Goal: Task Accomplishment & Management: Use online tool/utility

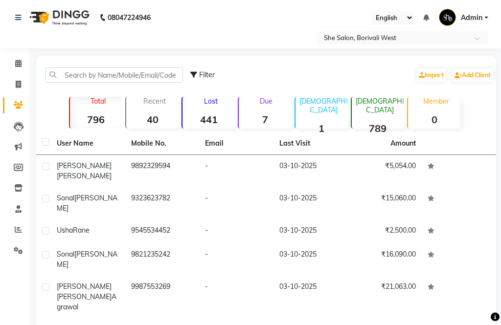
click at [26, 77] on link "Invoice" at bounding box center [14, 85] width 23 height 16
select select "service"
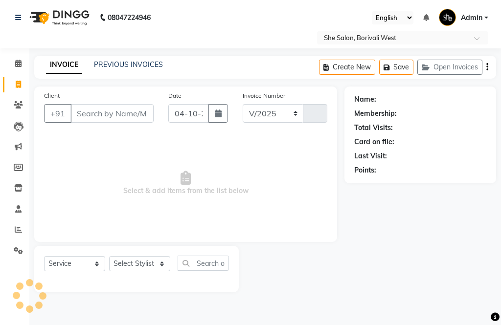
select select "5115"
type input "0106"
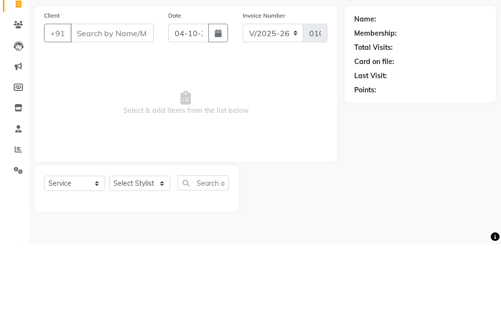
select select "32355"
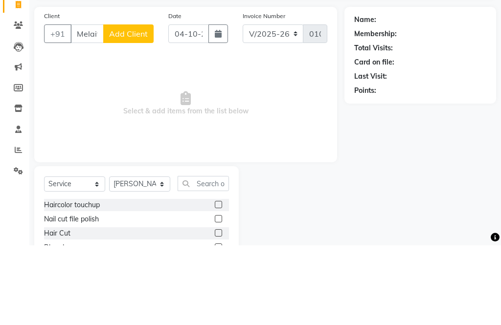
type input "Melaita"
click at [138, 109] on span "Add Client" at bounding box center [128, 114] width 39 height 10
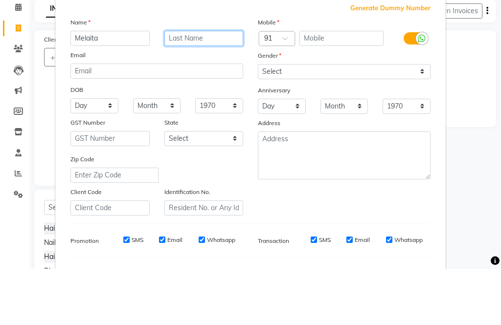
click at [193, 87] on input "text" at bounding box center [203, 94] width 79 height 15
type input "…."
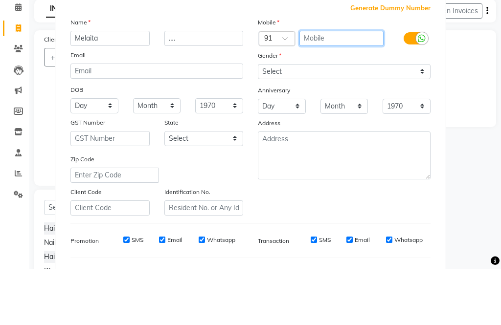
click at [326, 87] on input "text" at bounding box center [341, 94] width 85 height 15
type input "9004556239"
click at [470, 80] on ngb-modal-window "Add Client Generate Dummy Number Name [PERSON_NAME] …. Email DOB Day 01 02 03 0…" at bounding box center [250, 162] width 501 height 325
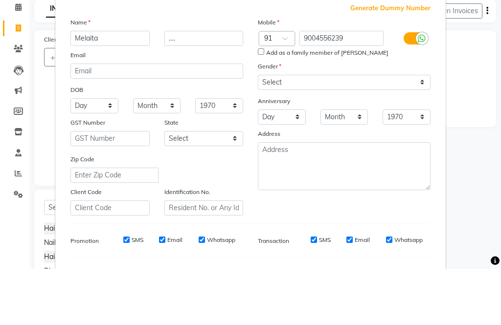
scroll to position [56, 0]
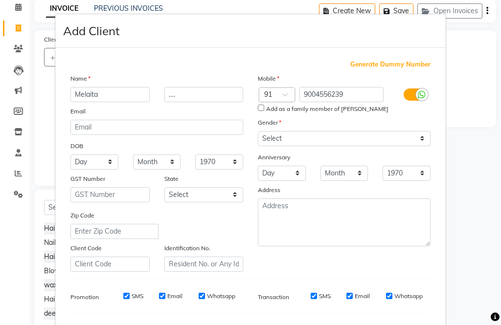
click at [481, 192] on ngb-modal-window "Add Client Generate Dummy Number Name [PERSON_NAME] …. Email DOB Day 01 02 03 0…" at bounding box center [250, 162] width 501 height 325
click at [482, 196] on ngb-modal-window "Add Client Generate Dummy Number Name [PERSON_NAME] …. Email DOB Day 01 02 03 0…" at bounding box center [250, 162] width 501 height 325
click at [480, 198] on ngb-modal-window "Add Client Generate Dummy Number Name [PERSON_NAME] …. Email DOB Day 01 02 03 0…" at bounding box center [250, 162] width 501 height 325
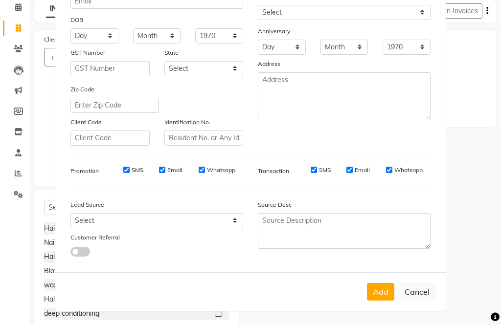
scroll to position [126, 0]
click at [422, 293] on button "Cancel" at bounding box center [417, 292] width 38 height 19
select select
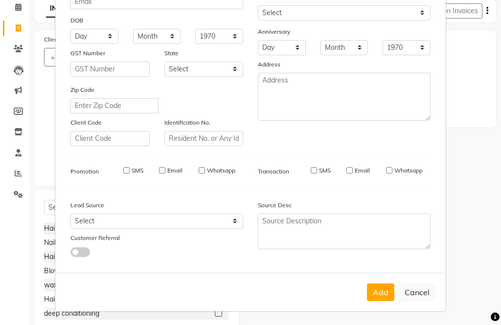
select select
checkbox input "false"
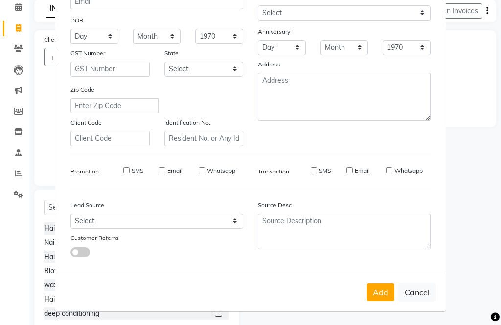
checkbox input "false"
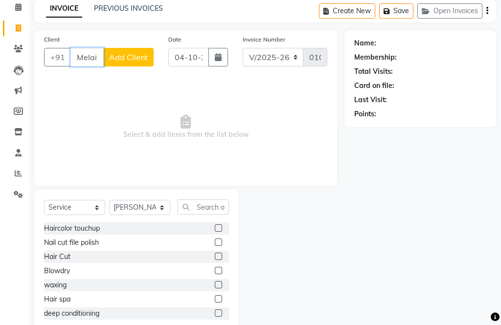
click at [85, 59] on input "Melaita" at bounding box center [86, 57] width 33 height 19
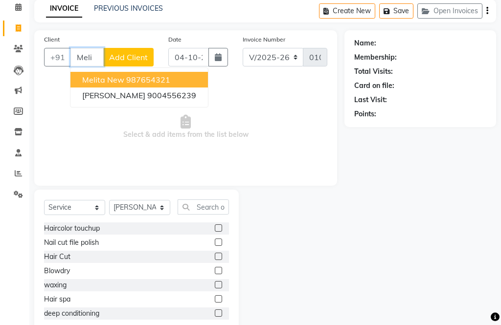
click at [200, 96] on button "[PERSON_NAME] 9004556239" at bounding box center [138, 95] width 137 height 16
type input "9004556239"
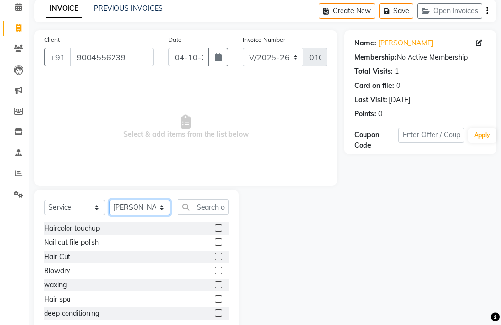
click at [129, 207] on select "Select Stylist [PERSON_NAME] Aahana [PERSON_NAME] [PERSON_NAME] [PERSON_NAME] M…" at bounding box center [139, 207] width 61 height 15
select select "74501"
click at [216, 226] on label at bounding box center [218, 227] width 7 height 7
click at [216, 226] on input "checkbox" at bounding box center [218, 228] width 6 height 6
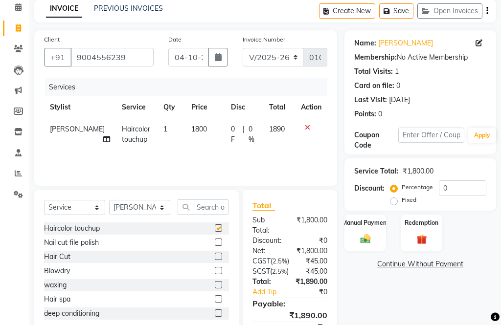
checkbox input "false"
click at [194, 129] on span "1800" at bounding box center [199, 129] width 16 height 9
select select "74501"
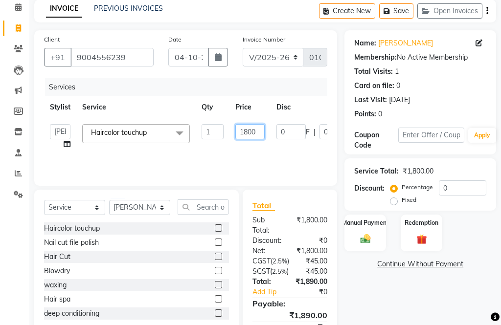
click at [255, 129] on input "1800" at bounding box center [249, 131] width 29 height 15
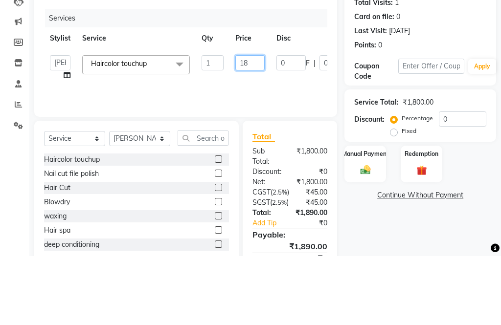
type input "1"
type input "2500"
click at [292, 93] on div "Services Stylist Service Qty Price Disc Total Action [PERSON_NAME] Aahana [PERS…" at bounding box center [185, 127] width 283 height 98
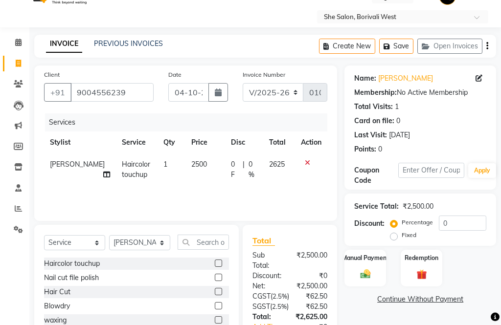
scroll to position [0, 0]
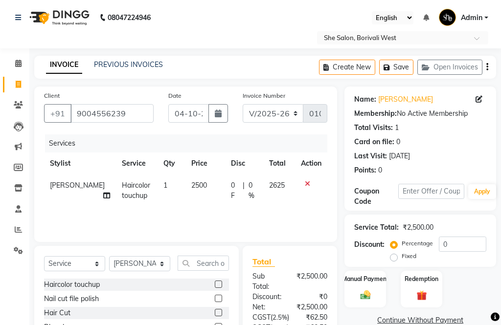
click at [487, 67] on icon "button" at bounding box center [487, 67] width 2 height 0
select select "32355"
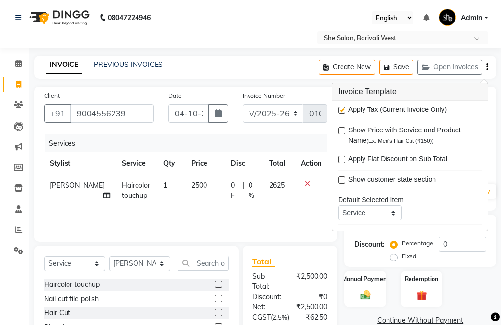
click at [344, 109] on label at bounding box center [341, 110] width 7 height 7
click at [344, 109] on input "checkbox" at bounding box center [341, 111] width 6 height 6
checkbox input "false"
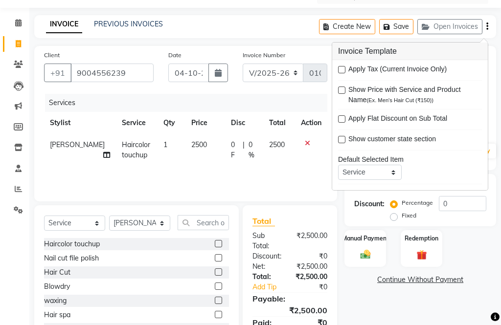
scroll to position [60, 0]
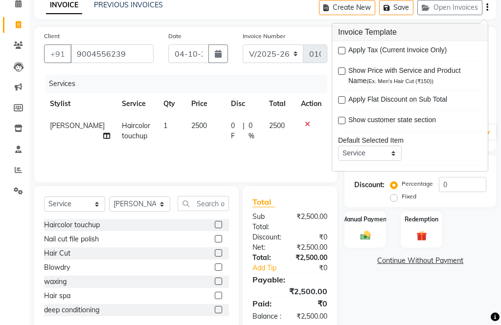
click at [372, 230] on img at bounding box center [365, 236] width 17 height 12
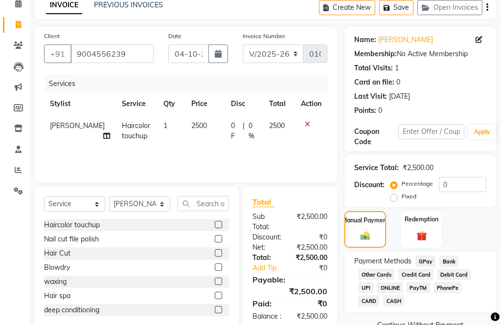
click at [418, 266] on span "GPay" at bounding box center [425, 261] width 20 height 11
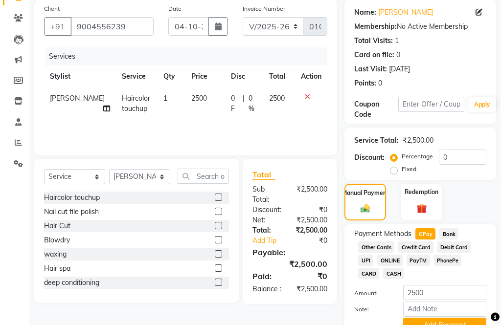
scroll to position [107, 0]
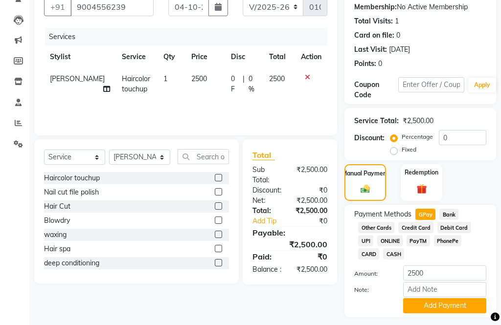
click at [422, 311] on button "Add Payment" at bounding box center [444, 305] width 83 height 15
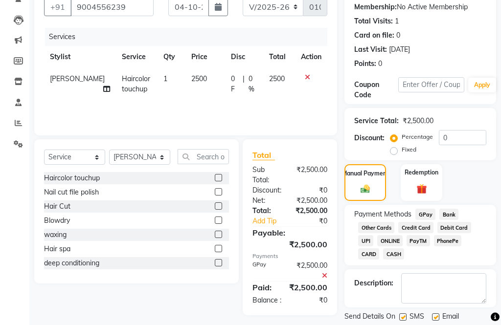
click at [403, 321] on label at bounding box center [402, 316] width 7 height 7
click at [403, 321] on input "checkbox" at bounding box center [402, 317] width 6 height 6
checkbox input "false"
click at [438, 321] on label at bounding box center [435, 316] width 7 height 7
click at [438, 321] on input "checkbox" at bounding box center [435, 317] width 6 height 6
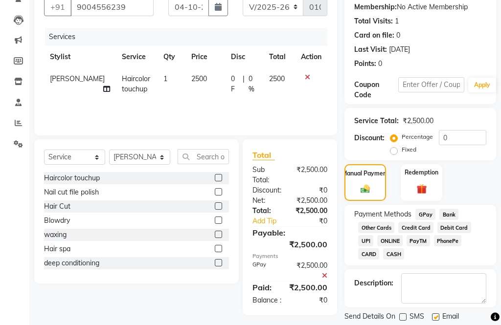
checkbox input "false"
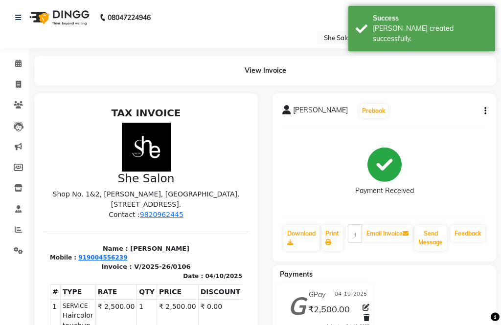
click at [305, 241] on link "Download" at bounding box center [301, 237] width 36 height 25
click at [11, 81] on span at bounding box center [18, 84] width 17 height 11
select select "service"
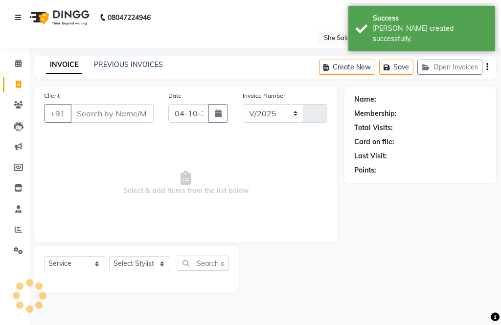
select select "5115"
type input "0107"
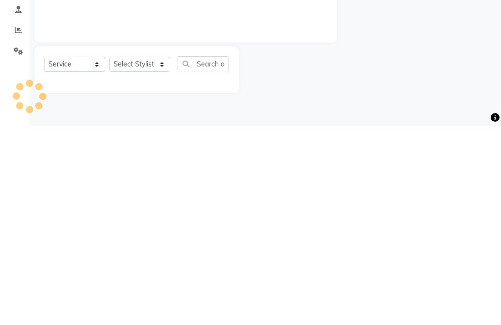
select select "32355"
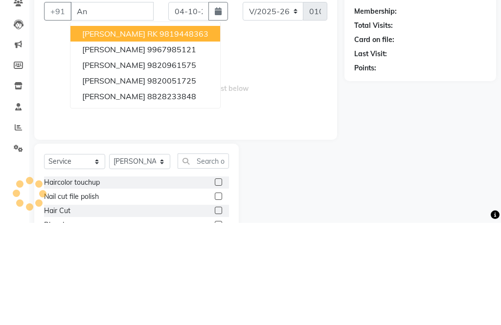
type input "A"
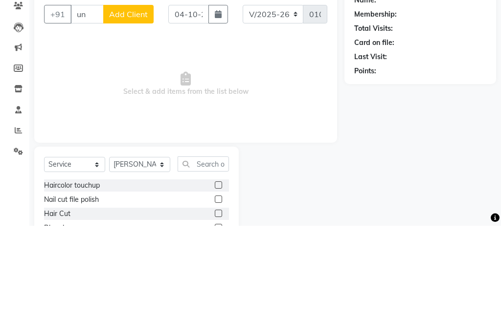
type input "u"
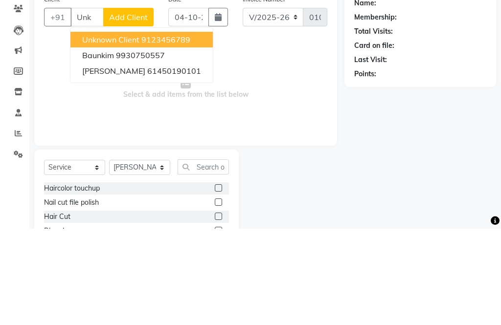
click at [179, 131] on ngb-highlight "9123456789" at bounding box center [165, 136] width 49 height 10
type input "9123456789"
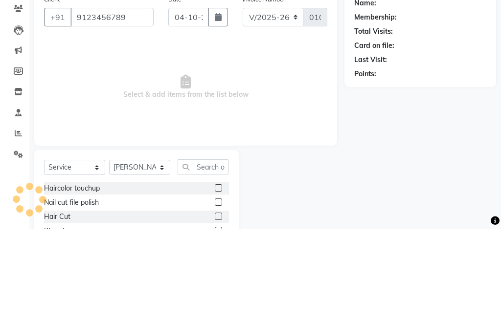
scroll to position [80, 0]
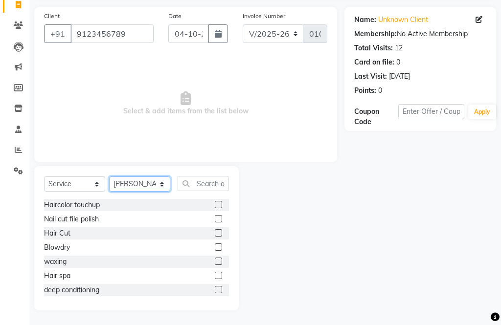
click at [144, 182] on select "Select Stylist [PERSON_NAME] Aahana [PERSON_NAME] [PERSON_NAME] [PERSON_NAME] M…" at bounding box center [139, 183] width 61 height 15
select select "74496"
click at [202, 181] on input "text" at bounding box center [202, 183] width 51 height 15
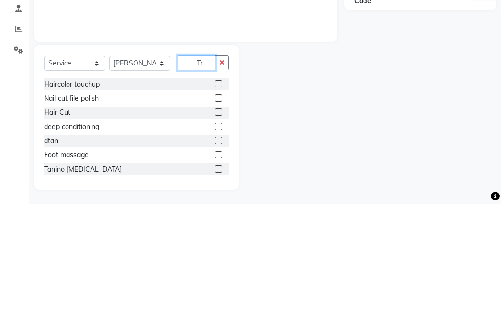
scroll to position [0, 0]
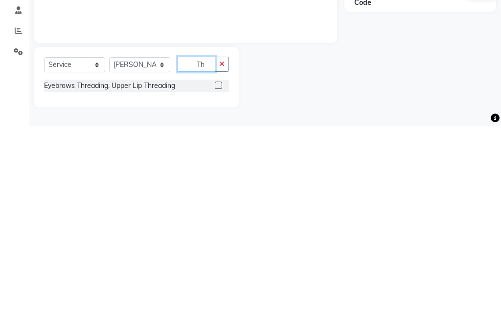
type input "Th"
click at [219, 281] on label at bounding box center [218, 284] width 7 height 7
click at [219, 282] on input "checkbox" at bounding box center [218, 285] width 6 height 6
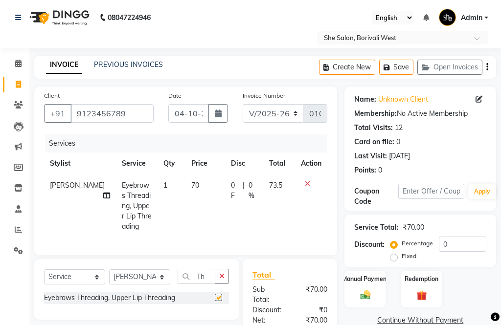
checkbox input "false"
click at [194, 187] on td "70" at bounding box center [205, 206] width 40 height 63
select select "74496"
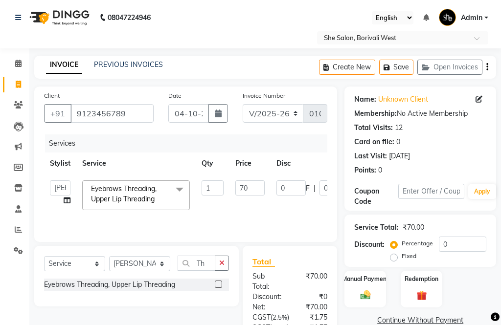
click at [231, 184] on td "70" at bounding box center [249, 196] width 41 height 42
click at [255, 181] on input "70" at bounding box center [249, 187] width 29 height 15
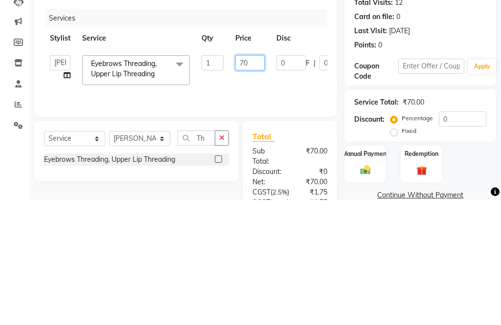
click at [252, 180] on input "70" at bounding box center [249, 187] width 29 height 15
type input "7"
type input "60"
click at [303, 175] on tr "[PERSON_NAME] Aahana [PERSON_NAME] [PERSON_NAME] [PERSON_NAME] Mamta [PERSON_NA…" at bounding box center [232, 196] width 377 height 42
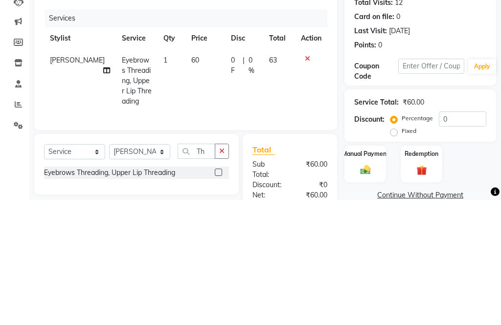
scroll to position [120, 0]
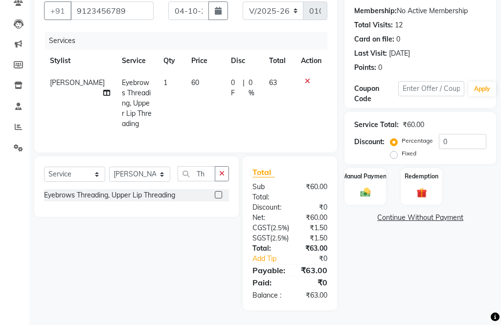
click at [223, 170] on icon "button" at bounding box center [221, 173] width 5 height 7
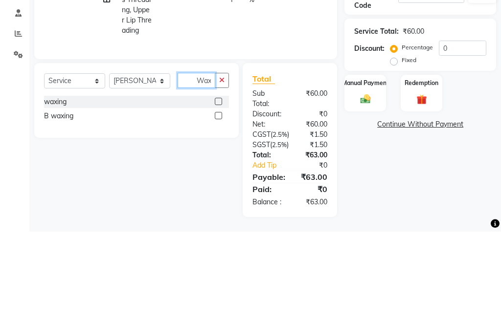
type input "Waxi"
click at [217, 191] on label at bounding box center [218, 194] width 7 height 7
click at [217, 192] on input "checkbox" at bounding box center [218, 195] width 6 height 6
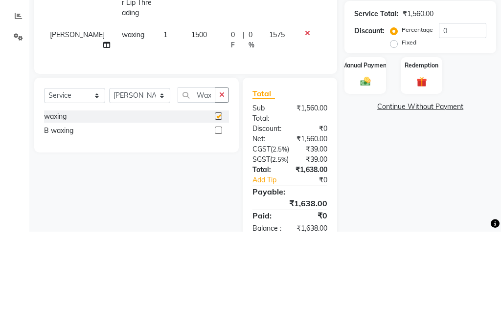
scroll to position [133, 0]
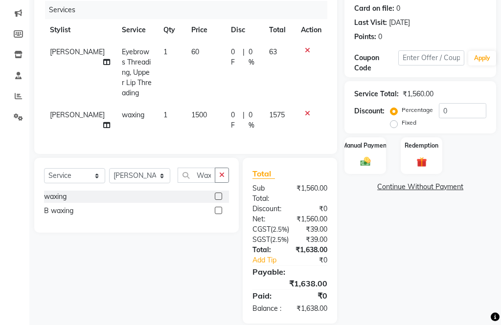
checkbox input "false"
click at [191, 114] on span "1500" at bounding box center [199, 114] width 16 height 9
select select "74496"
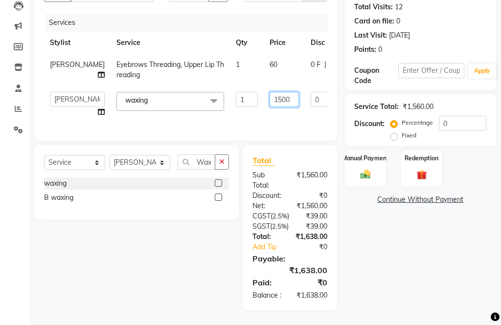
click at [269, 98] on input "1500" at bounding box center [283, 99] width 29 height 15
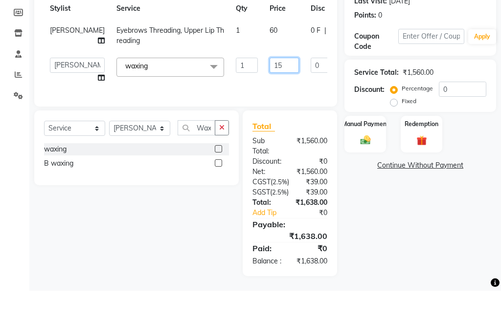
type input "1"
type input "500"
click at [295, 94] on div "Client [PHONE_NUMBER] Date [DATE] Invoice Number V/2025 V/[PHONE_NUMBER] Servic…" at bounding box center [185, 53] width 303 height 175
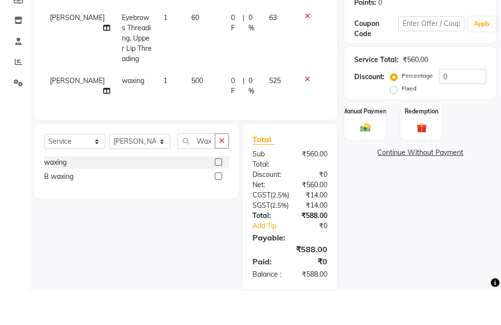
scroll to position [162, 0]
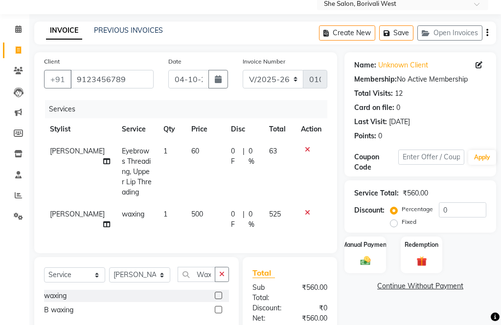
click at [487, 33] on icon "button" at bounding box center [487, 33] width 2 height 0
select select "32355"
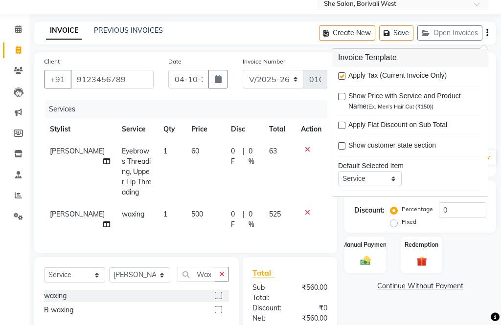
scroll to position [34, 0]
click at [344, 73] on label at bounding box center [341, 75] width 7 height 7
click at [344, 73] on input "checkbox" at bounding box center [341, 76] width 6 height 6
checkbox input "false"
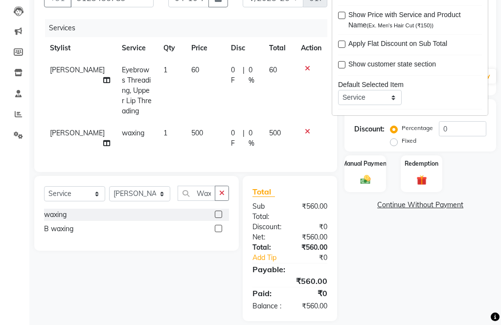
click at [217, 201] on button "button" at bounding box center [222, 193] width 14 height 15
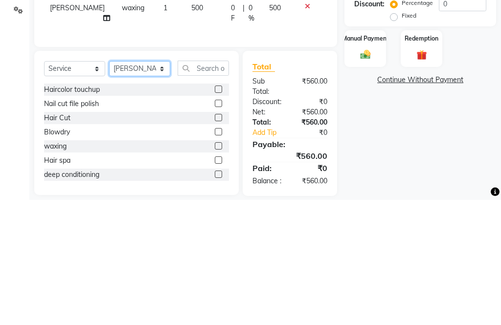
click at [141, 186] on select "Select Stylist [PERSON_NAME] Aahana [PERSON_NAME] [PERSON_NAME] [PERSON_NAME] M…" at bounding box center [139, 193] width 61 height 15
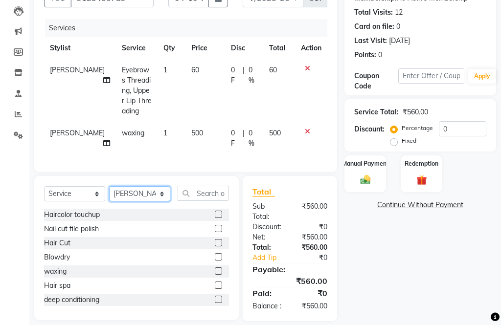
select select "32368"
click at [205, 201] on input "text" at bounding box center [202, 193] width 51 height 15
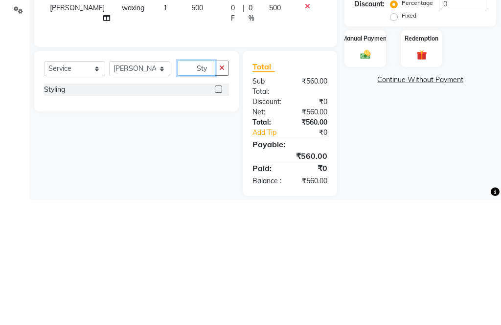
type input "Sty"
click at [219, 211] on label at bounding box center [218, 214] width 7 height 7
click at [219, 212] on input "checkbox" at bounding box center [218, 215] width 6 height 6
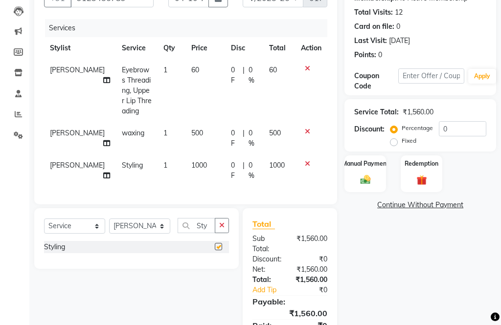
checkbox input "false"
click at [190, 182] on td "1000" at bounding box center [205, 170] width 40 height 32
select select "32368"
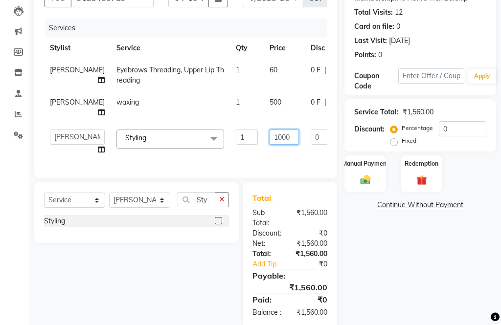
click at [269, 145] on input "1000" at bounding box center [283, 137] width 29 height 15
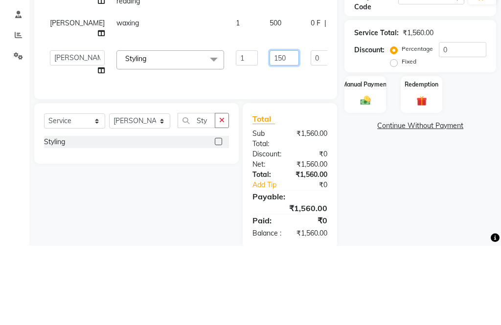
type input "1500"
click at [450, 148] on div "Name: Unknown Client Membership: No Active Membership Total Visits: 12 Card on …" at bounding box center [423, 149] width 159 height 356
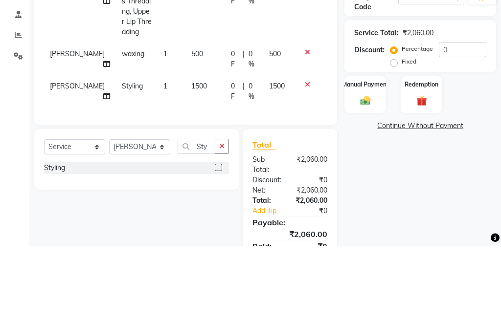
scroll to position [132, 0]
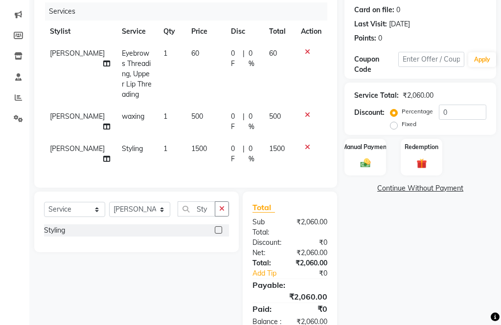
click at [368, 164] on img at bounding box center [365, 163] width 17 height 12
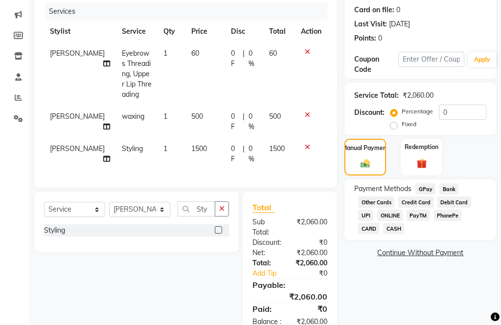
click at [371, 233] on span "CARD" at bounding box center [368, 228] width 21 height 11
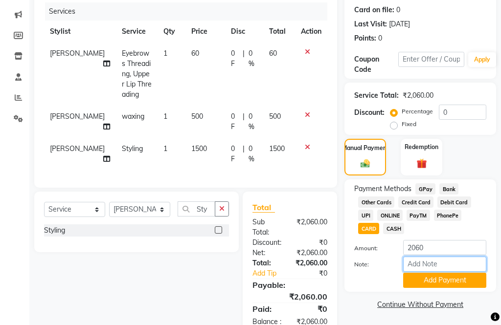
click at [444, 272] on input "Note:" at bounding box center [444, 264] width 83 height 15
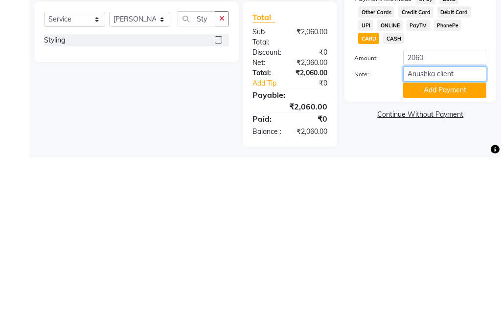
type input "Anushka client"
click at [458, 251] on button "Add Payment" at bounding box center [444, 258] width 83 height 15
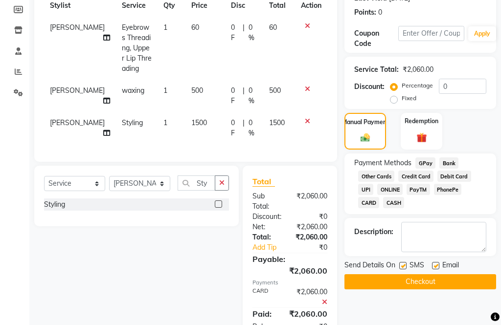
click at [405, 269] on label at bounding box center [402, 265] width 7 height 7
click at [405, 269] on input "checkbox" at bounding box center [402, 266] width 6 height 6
checkbox input "false"
click at [437, 269] on label at bounding box center [435, 265] width 7 height 7
click at [437, 269] on input "checkbox" at bounding box center [435, 266] width 6 height 6
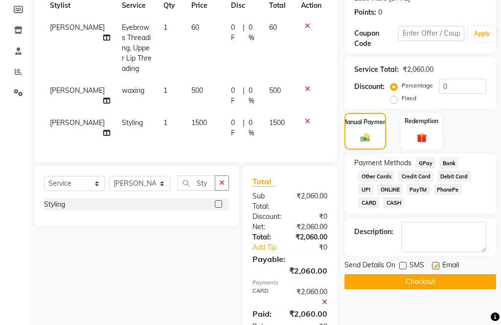
checkbox input "false"
click at [441, 285] on button "Checkout" at bounding box center [420, 281] width 152 height 15
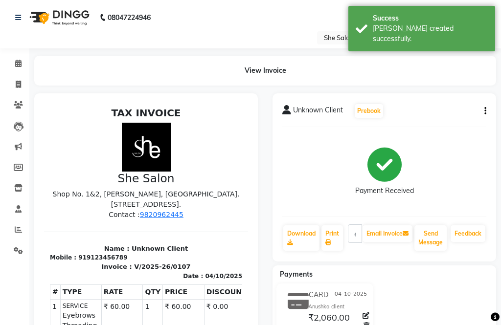
click at [301, 240] on link "Download" at bounding box center [301, 237] width 36 height 25
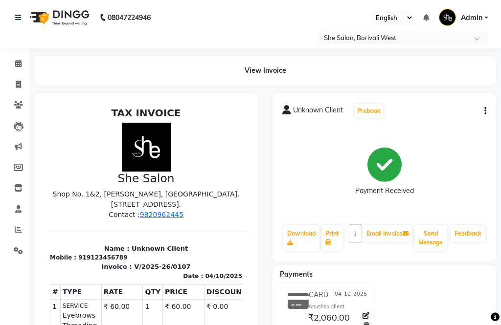
click at [290, 233] on link "Download" at bounding box center [301, 237] width 36 height 25
click at [20, 84] on icon at bounding box center [18, 84] width 5 height 7
select select "service"
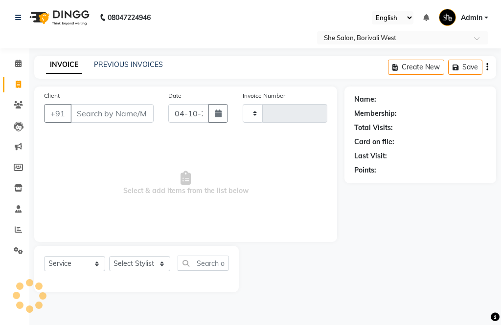
type input "0108"
select select "5115"
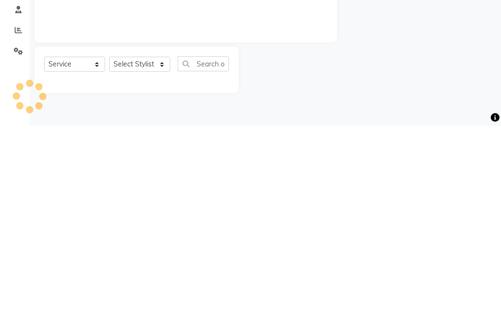
select select "32355"
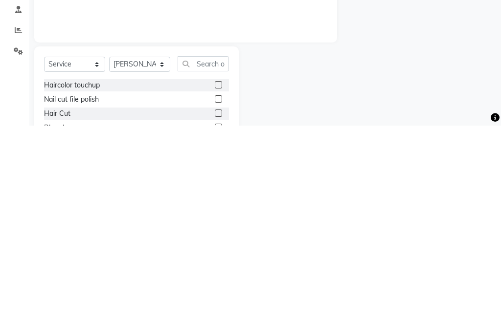
scroll to position [80, 0]
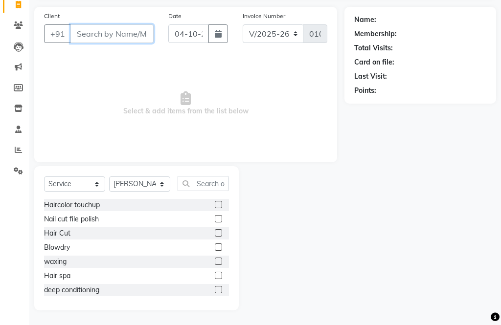
click at [102, 37] on input "Client" at bounding box center [111, 33] width 83 height 19
type input "y"
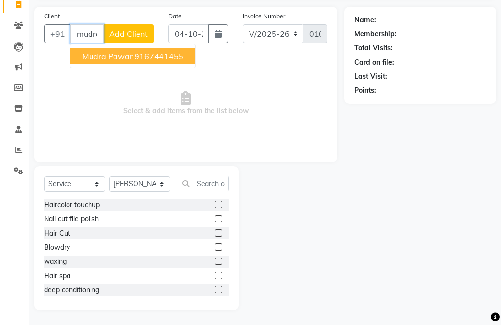
click at [166, 62] on button "Mudra Pawar 9167441455" at bounding box center [132, 56] width 125 height 16
type input "9167441455"
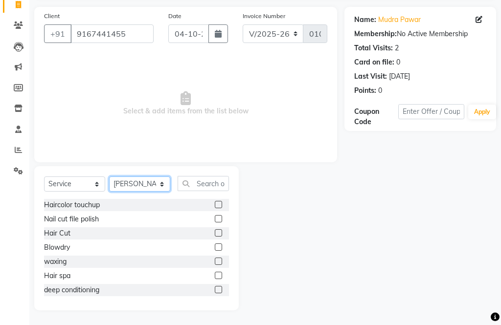
click at [129, 191] on select "Select Stylist [PERSON_NAME] Aahana [PERSON_NAME] [PERSON_NAME] [PERSON_NAME] M…" at bounding box center [139, 183] width 61 height 15
select select "32347"
click at [213, 181] on input "text" at bounding box center [202, 183] width 51 height 15
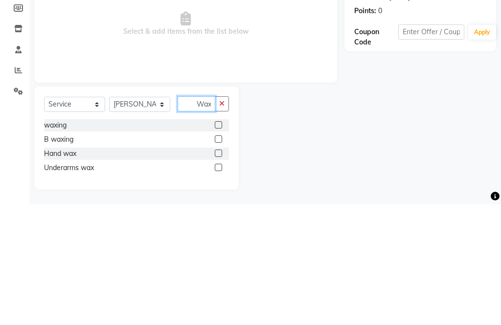
scroll to position [10, 0]
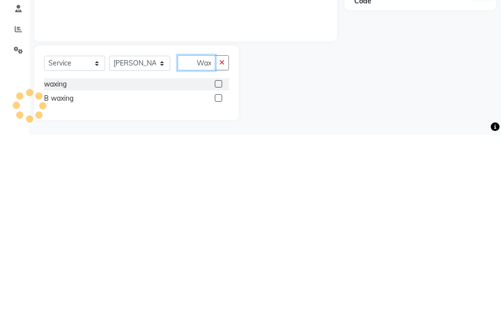
type input "Waxing"
click at [219, 270] on label at bounding box center [218, 273] width 7 height 7
click at [219, 271] on input "checkbox" at bounding box center [218, 274] width 6 height 6
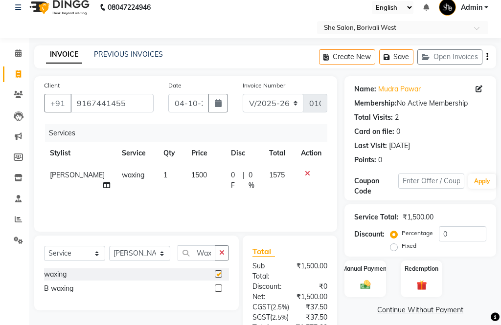
checkbox input "false"
click at [191, 174] on span "1500" at bounding box center [199, 175] width 16 height 9
select select "32347"
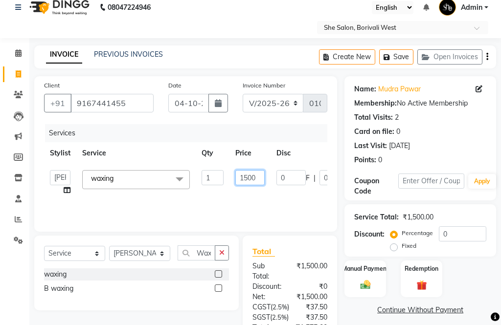
click at [263, 178] on input "1500" at bounding box center [249, 177] width 29 height 15
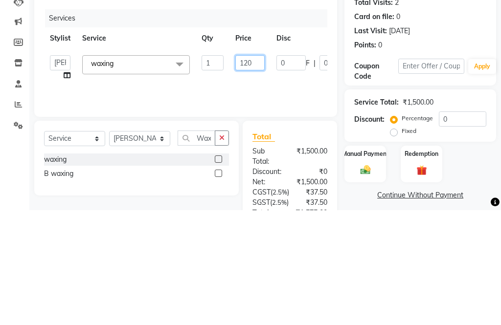
type input "1200"
click at [268, 124] on div "Services Stylist Service Qty Price Disc Total Action [PERSON_NAME] Aahana [PERS…" at bounding box center [185, 173] width 283 height 98
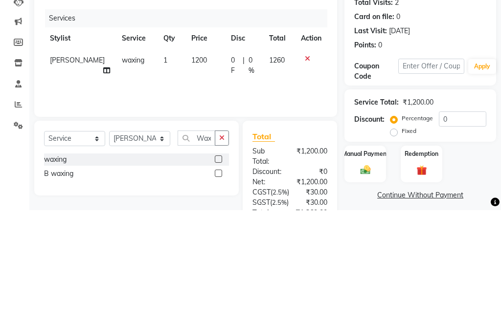
scroll to position [125, 0]
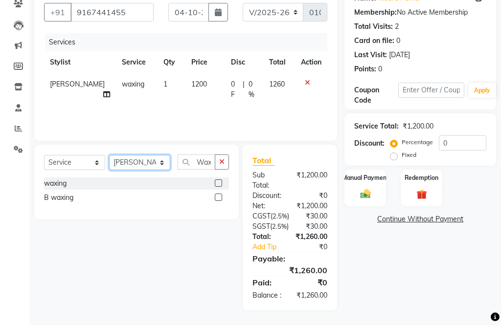
click at [131, 155] on select "Select Stylist [PERSON_NAME] Aahana [PERSON_NAME] [PERSON_NAME] [PERSON_NAME] M…" at bounding box center [139, 162] width 61 height 15
select select "32355"
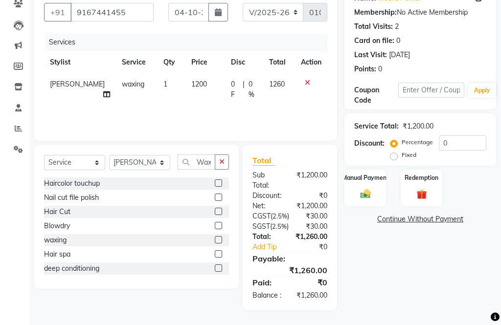
click at [221, 158] on icon "button" at bounding box center [221, 161] width 5 height 7
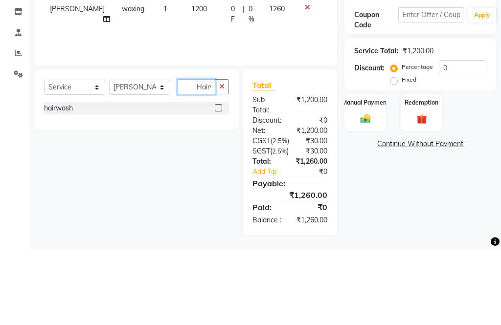
type input "Hairwa"
click at [218, 179] on label at bounding box center [218, 182] width 7 height 7
click at [218, 180] on input "checkbox" at bounding box center [218, 183] width 6 height 6
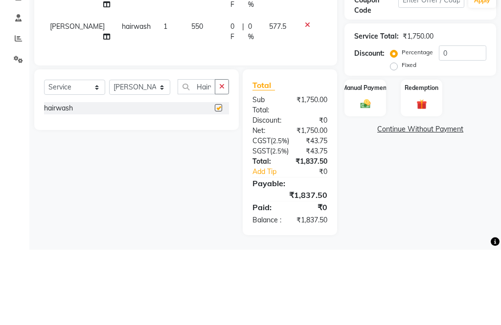
scroll to position [132, 0]
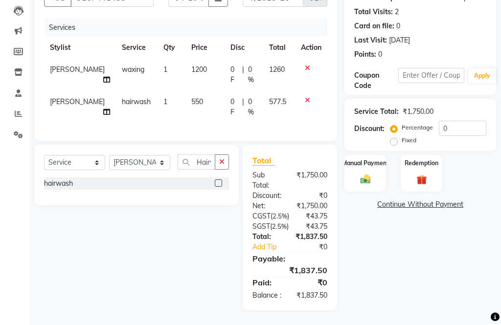
checkbox input "false"
click at [191, 99] on span "550" at bounding box center [197, 101] width 12 height 9
select select "32355"
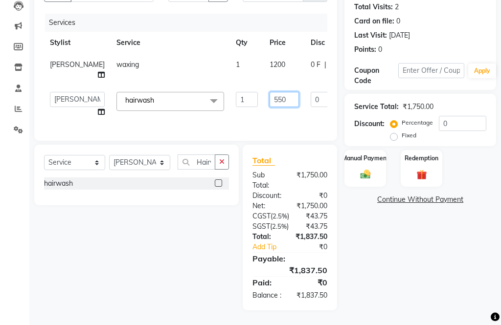
click at [269, 99] on input "550" at bounding box center [283, 99] width 29 height 15
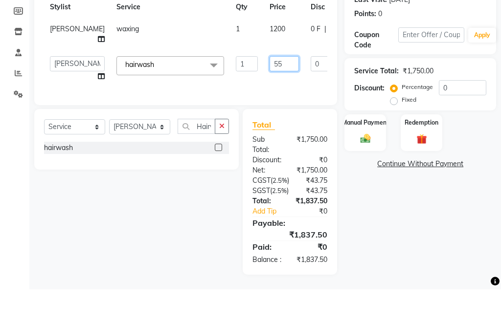
type input "5"
type input "400"
click at [297, 91] on div "Services Stylist Service Qty Price Disc Total Action [PERSON_NAME] waxing 1 120…" at bounding box center [185, 72] width 283 height 117
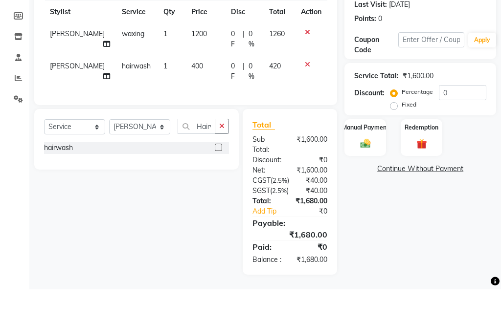
scroll to position [162, 0]
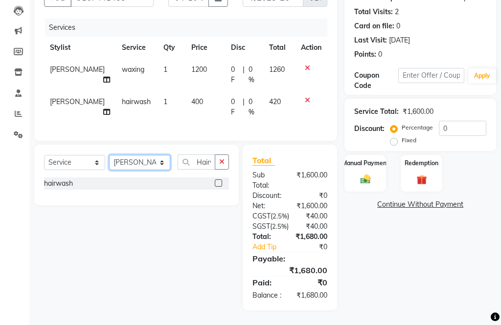
click at [138, 155] on select "Select Stylist [PERSON_NAME] Aahana [PERSON_NAME] [PERSON_NAME] [PERSON_NAME] M…" at bounding box center [139, 162] width 61 height 15
click at [203, 154] on input "Hairwa" at bounding box center [196, 161] width 38 height 15
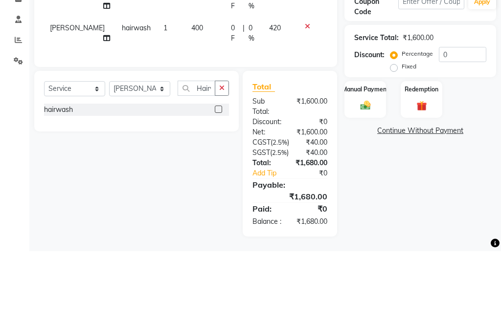
click at [228, 154] on button "button" at bounding box center [222, 161] width 14 height 15
type input "Thre"
click at [219, 179] on label at bounding box center [218, 182] width 7 height 7
click at [219, 180] on input "checkbox" at bounding box center [218, 183] width 6 height 6
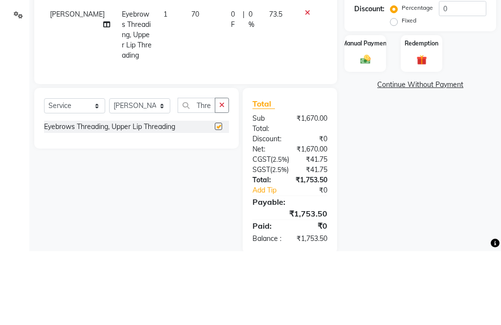
scroll to position [167, 0]
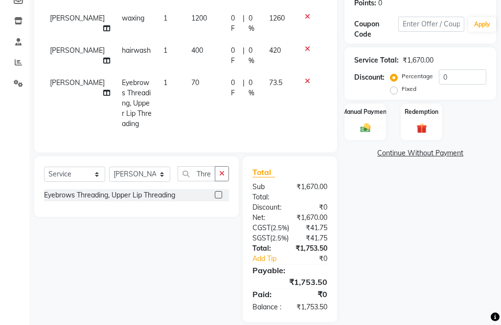
checkbox input "false"
click at [191, 87] on span "70" at bounding box center [195, 82] width 8 height 9
select select "32355"
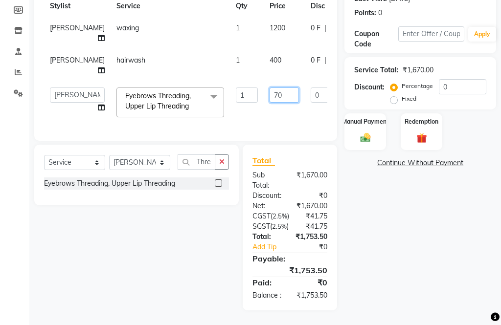
click at [269, 103] on input "70" at bounding box center [283, 94] width 29 height 15
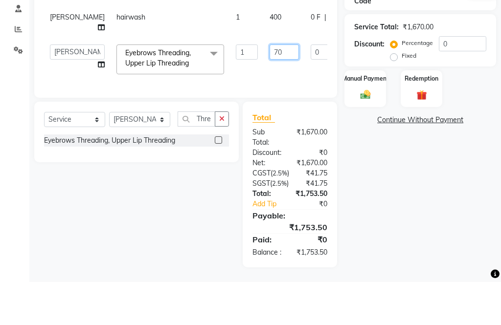
type input "7"
type input "200"
click at [283, 89] on tr "[PERSON_NAME] Aahana [PERSON_NAME] [PERSON_NAME] [PERSON_NAME] Mamta [PERSON_NA…" at bounding box center [249, 103] width 411 height 42
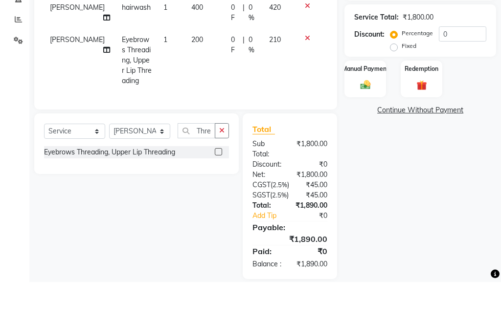
scroll to position [208, 0]
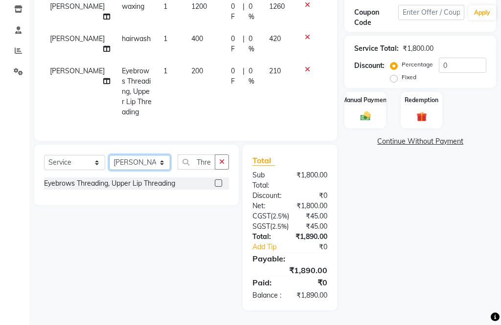
click at [135, 157] on select "Select Stylist [PERSON_NAME] Aahana [PERSON_NAME] [PERSON_NAME] [PERSON_NAME] M…" at bounding box center [139, 162] width 61 height 15
select select "32344"
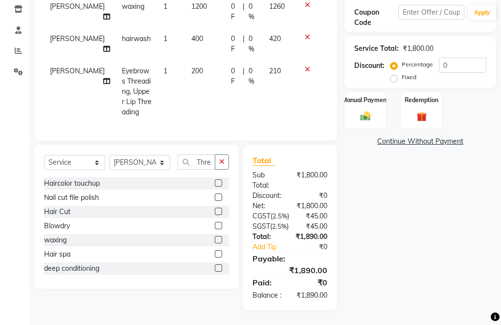
click at [217, 208] on label at bounding box center [218, 211] width 7 height 7
click at [217, 209] on input "checkbox" at bounding box center [218, 212] width 6 height 6
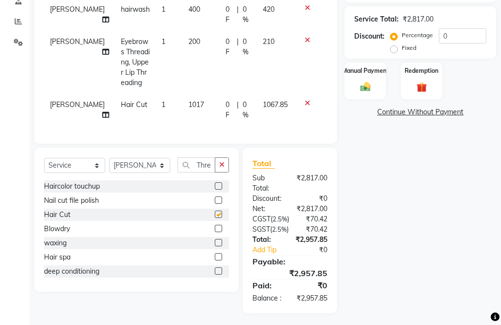
checkbox input "false"
click at [188, 109] on span "1017" at bounding box center [196, 104] width 16 height 9
select select "32344"
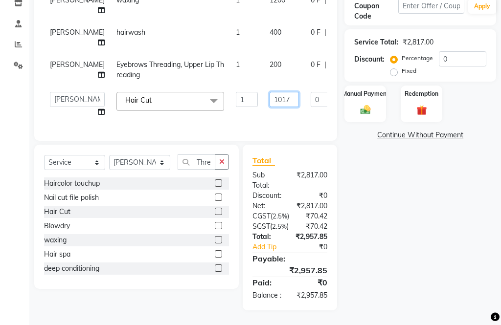
click at [269, 107] on input "1017" at bounding box center [283, 99] width 29 height 15
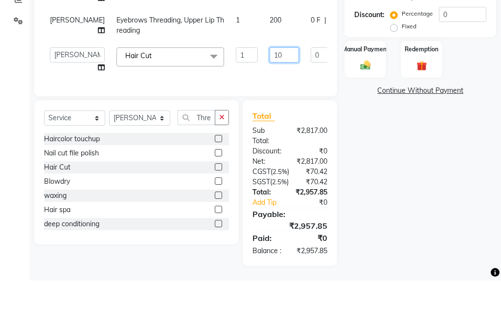
type input "1"
type input "250"
click at [464, 106] on div "Name: Mudra Pawar Membership: No Active Membership Total Visits: 2 Card on file…" at bounding box center [423, 105] width 159 height 409
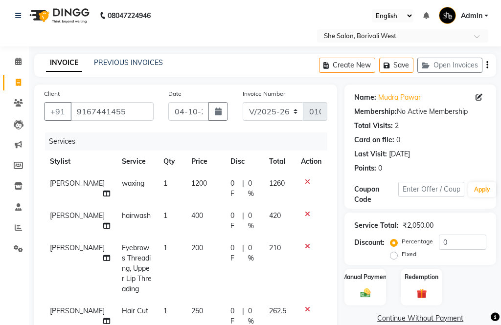
scroll to position [0, 0]
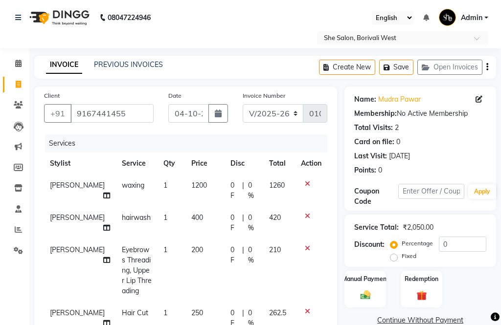
click at [487, 67] on icon "button" at bounding box center [487, 67] width 2 height 0
select select "32355"
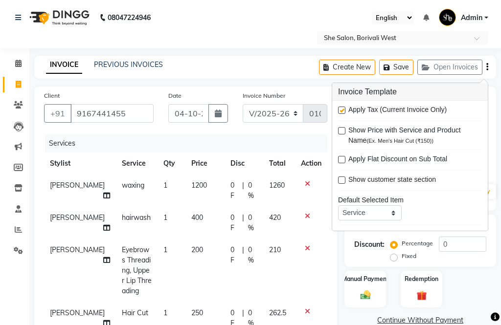
click at [344, 111] on label at bounding box center [341, 110] width 7 height 7
click at [344, 111] on input "checkbox" at bounding box center [341, 111] width 6 height 6
checkbox input "false"
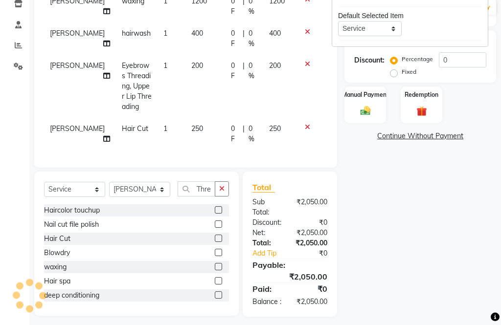
scroll to position [186, 0]
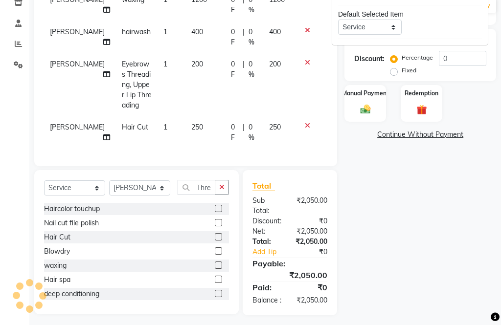
click at [368, 105] on img at bounding box center [365, 110] width 17 height 12
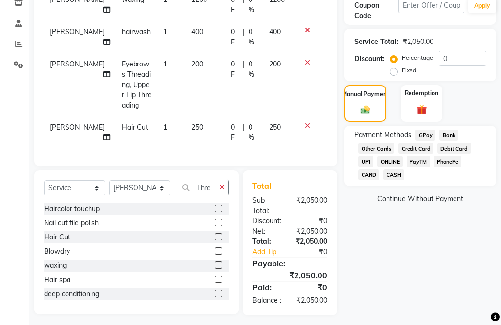
click at [400, 179] on span "CASH" at bounding box center [393, 174] width 21 height 11
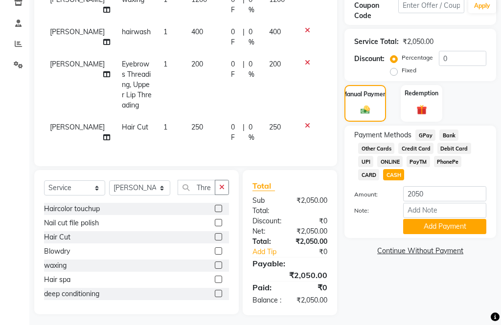
click at [426, 234] on button "Add Payment" at bounding box center [444, 226] width 83 height 15
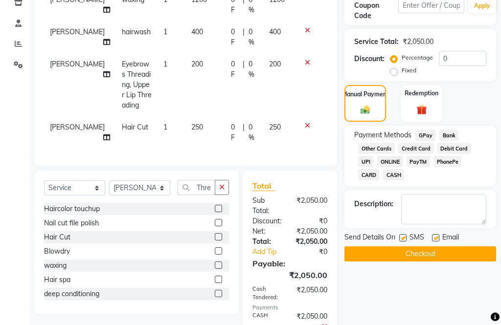
click at [403, 241] on label at bounding box center [402, 237] width 7 height 7
click at [403, 241] on input "checkbox" at bounding box center [402, 238] width 6 height 6
checkbox input "false"
click at [439, 241] on label at bounding box center [435, 237] width 7 height 7
click at [438, 241] on input "checkbox" at bounding box center [435, 238] width 6 height 6
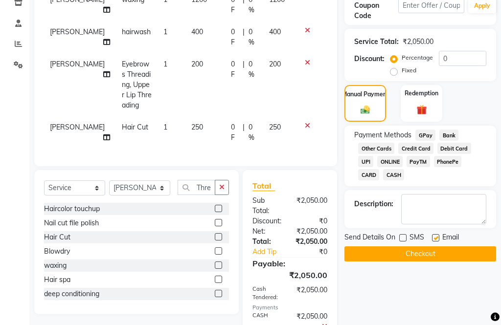
checkbox input "false"
click at [443, 259] on button "Checkout" at bounding box center [420, 253] width 152 height 15
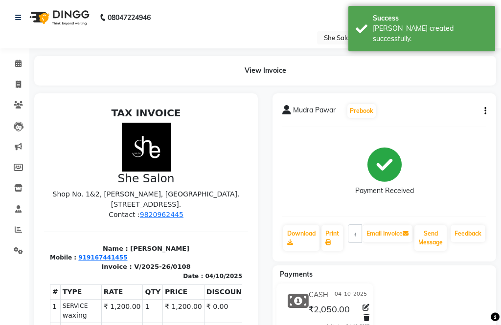
click at [305, 237] on link "Download" at bounding box center [301, 237] width 36 height 25
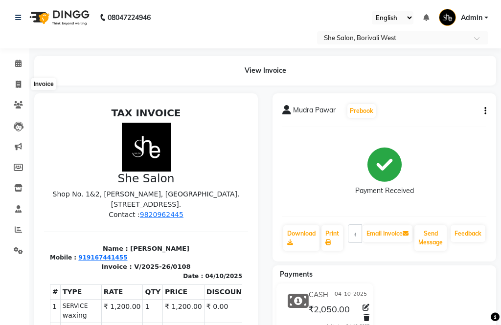
click at [15, 87] on span at bounding box center [18, 84] width 17 height 11
select select "service"
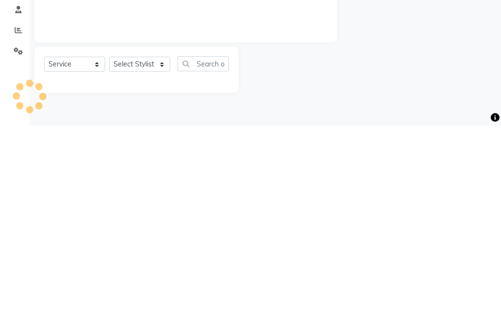
type input "0109"
select select "5115"
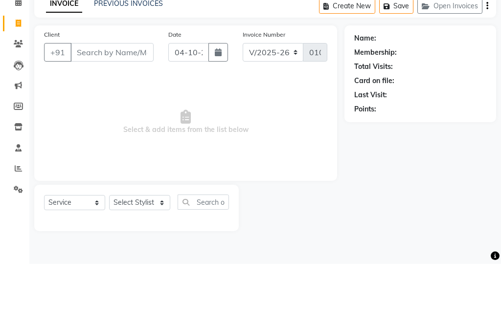
select select "32355"
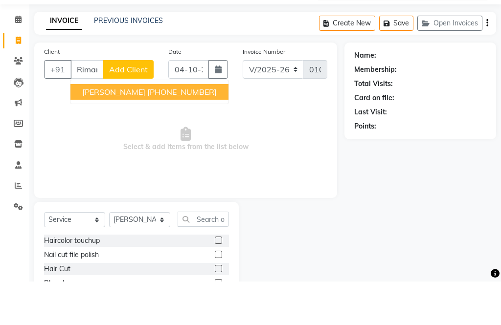
click at [157, 131] on ngb-highlight "[PHONE_NUMBER]" at bounding box center [181, 136] width 69 height 10
type input "7442014413"
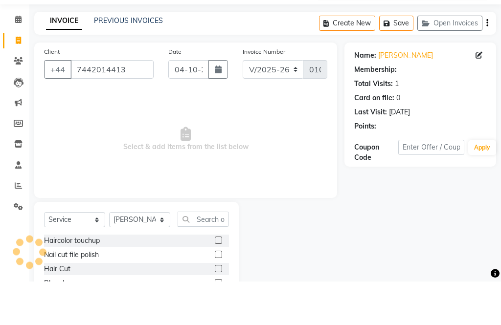
scroll to position [44, 0]
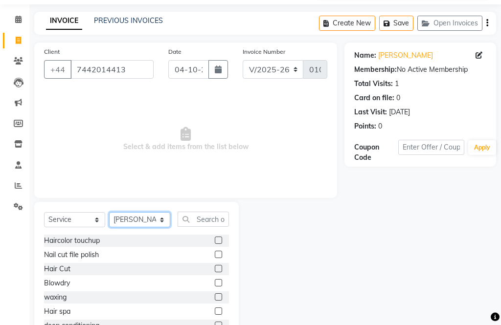
click at [144, 221] on select "Select Stylist [PERSON_NAME] Aahana [PERSON_NAME] [PERSON_NAME] [PERSON_NAME] M…" at bounding box center [139, 219] width 61 height 15
click at [203, 220] on input "text" at bounding box center [202, 219] width 51 height 15
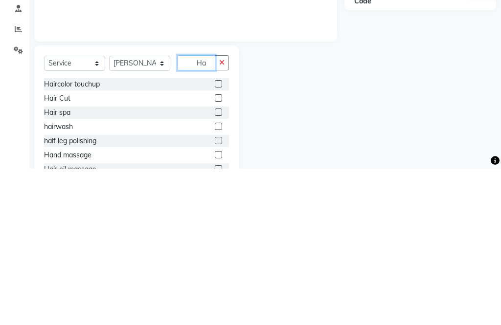
type input "H"
type input "Hair"
click at [219, 251] on label at bounding box center [218, 254] width 7 height 7
click at [219, 252] on input "checkbox" at bounding box center [218, 255] width 6 height 6
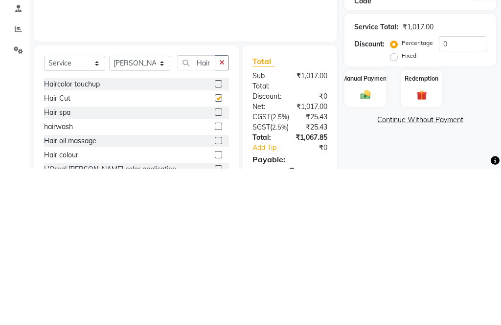
scroll to position [80, 0]
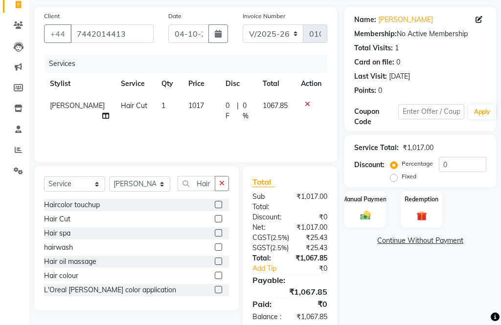
click at [218, 221] on label at bounding box center [218, 218] width 7 height 7
click at [218, 221] on input "checkbox" at bounding box center [218, 219] width 6 height 6
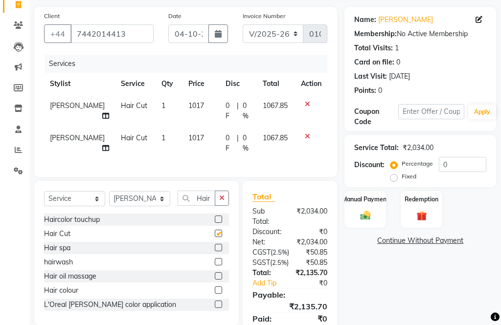
checkbox input "false"
click at [188, 134] on span "1017" at bounding box center [196, 137] width 16 height 9
select select "32355"
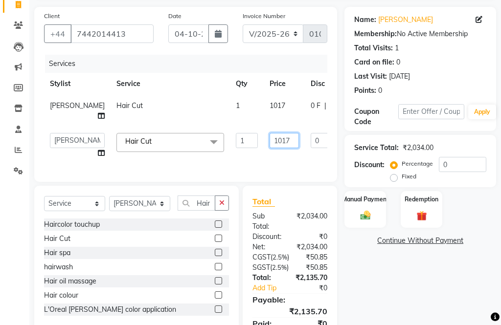
click at [269, 148] on input "1017" at bounding box center [283, 140] width 29 height 15
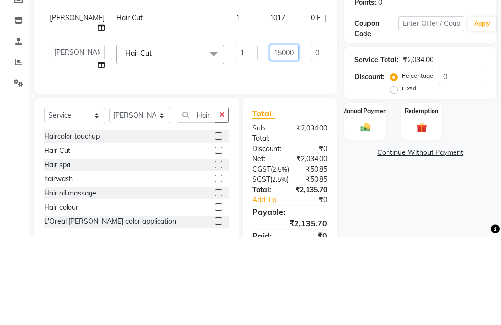
type input "1500"
click at [307, 104] on div "Client [PHONE_NUMBER] Date [DATE] Invoice Number V/2025 V/[PHONE_NUMBER] Servic…" at bounding box center [185, 179] width 317 height 345
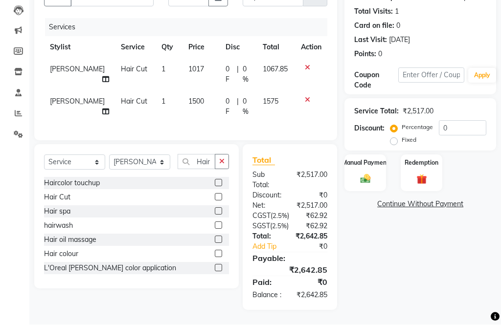
scroll to position [117, 0]
click at [189, 67] on span "1017" at bounding box center [196, 69] width 16 height 9
select select "32355"
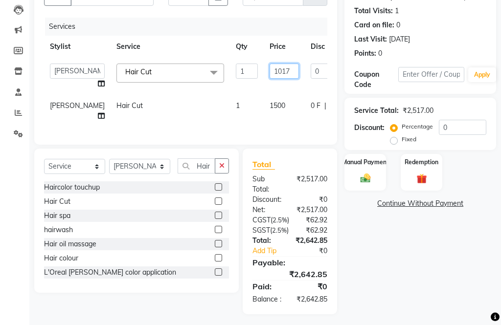
click at [269, 76] on input "1017" at bounding box center [283, 71] width 29 height 15
type input "1500"
click at [169, 97] on tbody "[PERSON_NAME] Aahana [PERSON_NAME] [PERSON_NAME] [PERSON_NAME] Mamta [PERSON_NA…" at bounding box center [253, 92] width 419 height 69
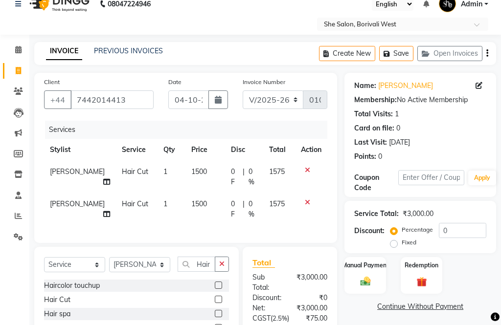
scroll to position [0, 0]
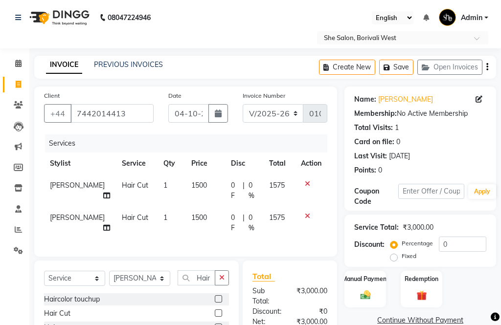
click at [486, 62] on button "button" at bounding box center [487, 67] width 2 height 23
select select "32355"
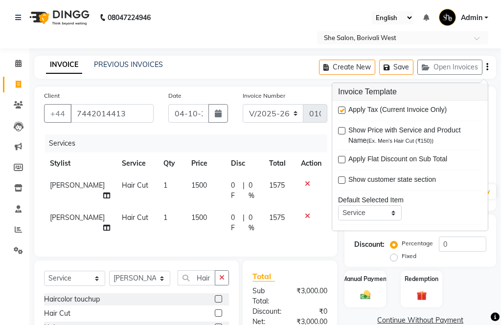
click at [351, 109] on span "Apply Tax (Current Invoice Only)" at bounding box center [397, 111] width 98 height 12
click at [343, 110] on label at bounding box center [341, 110] width 7 height 7
click at [343, 110] on input "checkbox" at bounding box center [341, 111] width 6 height 6
checkbox input "false"
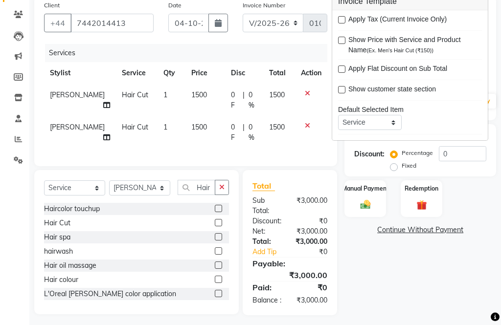
scroll to position [95, 0]
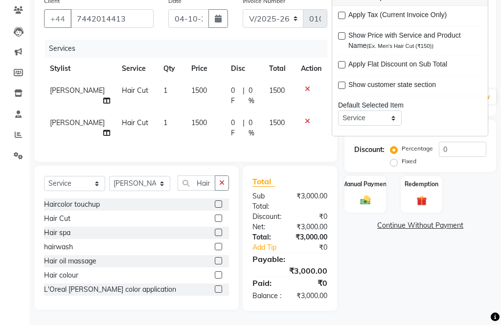
click at [370, 198] on img at bounding box center [365, 201] width 17 height 12
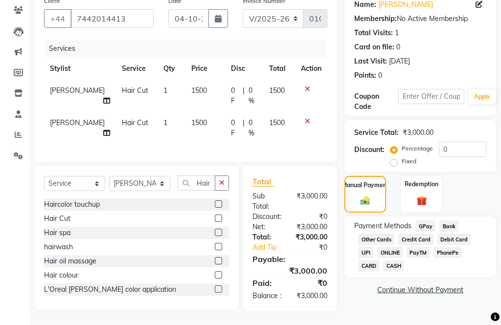
click at [401, 271] on span "CASH" at bounding box center [393, 265] width 21 height 11
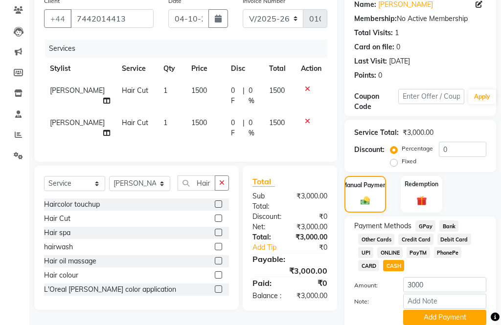
click at [417, 321] on button "Add Payment" at bounding box center [444, 317] width 83 height 15
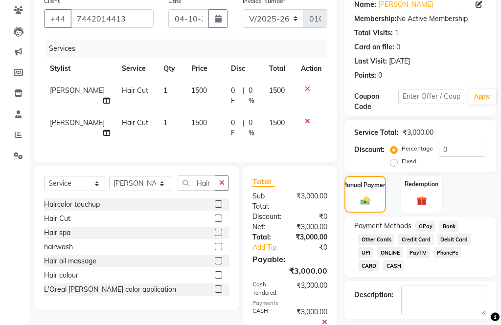
click at [404, 325] on label at bounding box center [402, 328] width 7 height 7
click at [404, 325] on input "checkbox" at bounding box center [402, 329] width 6 height 6
checkbox input "false"
click at [438, 325] on label at bounding box center [435, 328] width 7 height 7
click at [438, 325] on input "checkbox" at bounding box center [435, 329] width 6 height 6
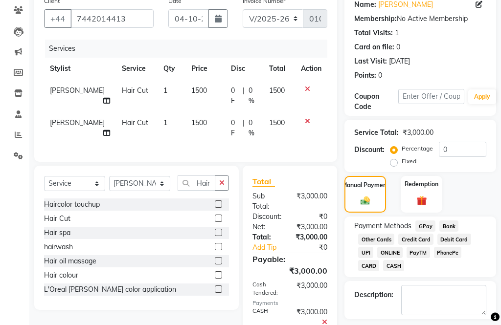
checkbox input "false"
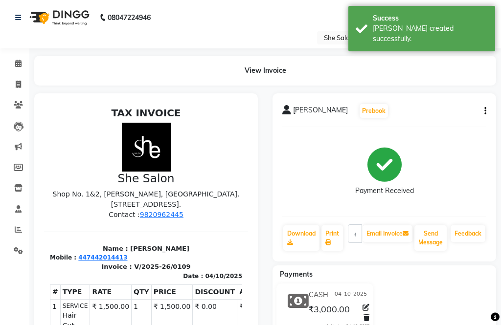
click at [292, 237] on link "Download" at bounding box center [301, 237] width 36 height 25
click at [31, 78] on div "View Invoice" at bounding box center [265, 71] width 476 height 30
click at [16, 83] on icon at bounding box center [18, 84] width 5 height 7
select select "service"
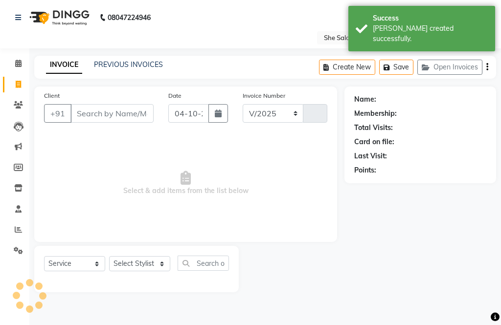
select select "5115"
type input "0110"
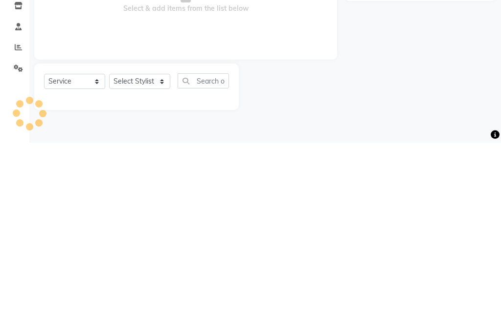
scroll to position [0, 0]
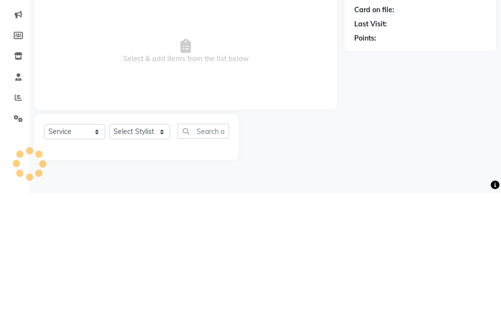
select select "32355"
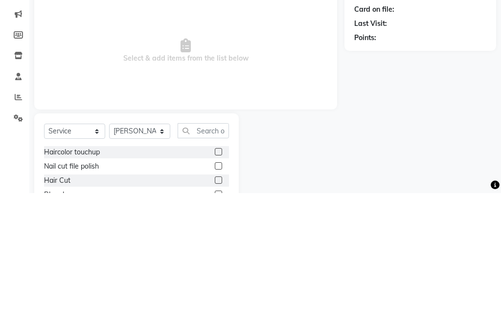
scroll to position [0, 0]
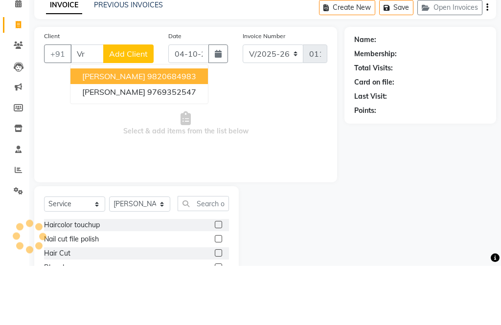
type input "V"
type input "Rusha"
click at [138, 104] on button "Add Client" at bounding box center [128, 113] width 50 height 19
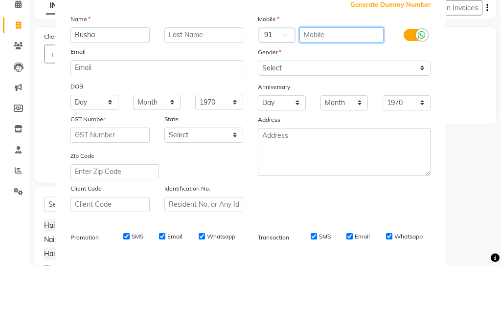
click at [344, 87] on input "text" at bounding box center [341, 94] width 85 height 15
click at [474, 91] on ngb-modal-window "Add Client Generate Dummy Number Name Rusha Email DOB Day 01 02 03 04 05 06 07 …" at bounding box center [250, 162] width 501 height 325
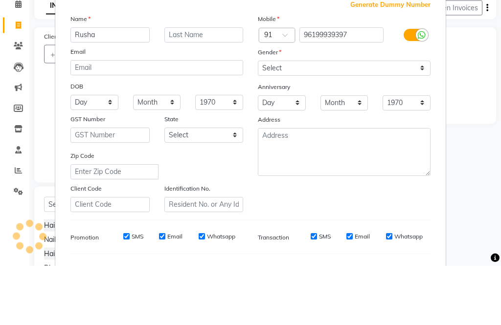
scroll to position [60, 0]
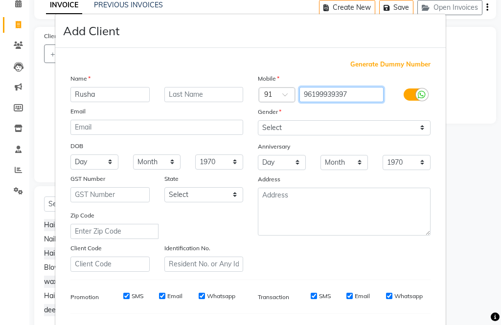
click at [328, 95] on input "96199939397" at bounding box center [341, 94] width 85 height 15
click at [327, 96] on input "96199939397" at bounding box center [341, 94] width 85 height 15
click at [326, 98] on input "96199939397" at bounding box center [341, 94] width 85 height 15
click at [330, 95] on input "96199939397" at bounding box center [341, 94] width 85 height 15
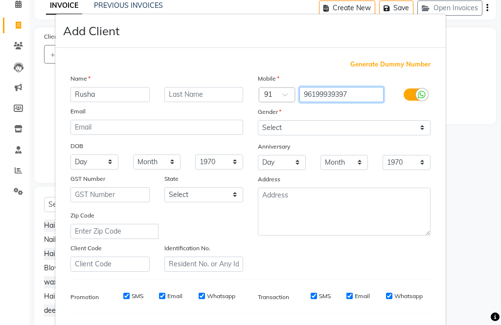
click at [323, 89] on input "96199939397" at bounding box center [341, 94] width 85 height 15
click at [324, 94] on input "96199939397" at bounding box center [341, 94] width 85 height 15
click at [327, 91] on input "96199939397" at bounding box center [341, 94] width 85 height 15
click at [324, 93] on input "96199939397" at bounding box center [341, 94] width 85 height 15
click at [323, 92] on input "96199939397" at bounding box center [341, 94] width 85 height 15
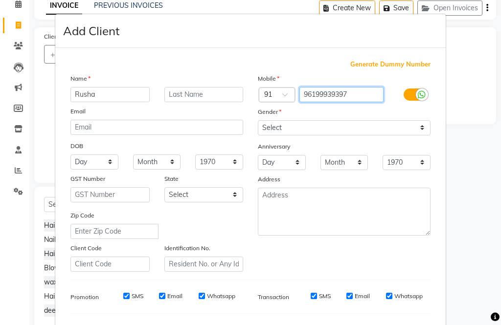
click at [335, 88] on input "96199939397" at bounding box center [341, 94] width 85 height 15
click at [326, 95] on input "96199939397" at bounding box center [341, 94] width 85 height 15
click at [330, 94] on input "96199939397" at bounding box center [341, 94] width 85 height 15
click at [331, 92] on input "96199939397" at bounding box center [341, 94] width 85 height 15
type input "9619939397"
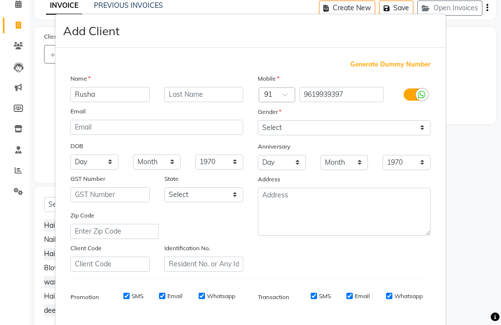
click at [463, 111] on ngb-modal-window "Add Client Generate Dummy Number Name Rusha Email DOB Day 01 02 03 04 05 06 07 …" at bounding box center [250, 162] width 501 height 325
click at [125, 94] on input "Rusha" at bounding box center [109, 94] width 79 height 15
type input "R"
type input "Vrushali"
click at [201, 96] on input "text" at bounding box center [203, 94] width 79 height 15
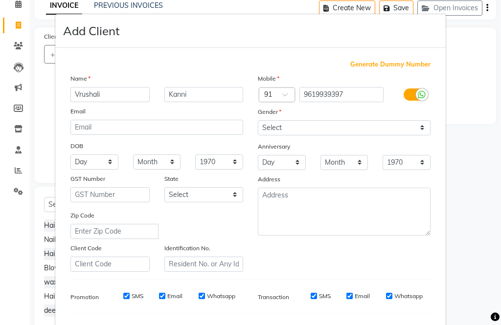
click at [444, 95] on div "Generate Dummy Number Name [PERSON_NAME] Kanni Email DOB Day 01 02 03 04 05 06 …" at bounding box center [250, 223] width 390 height 350
click at [226, 91] on input "Kanni" at bounding box center [203, 94] width 79 height 15
type input "Kenni"
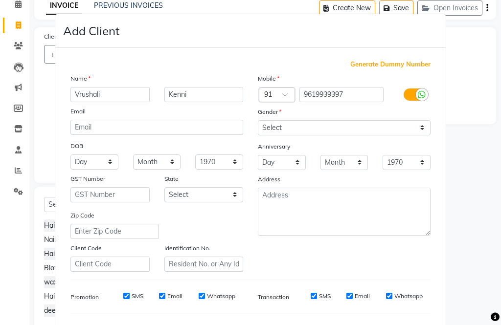
click at [465, 102] on ngb-modal-window "Add Client Generate Dummy Number Name [PERSON_NAME] [PERSON_NAME] Email DOB Day…" at bounding box center [250, 162] width 501 height 325
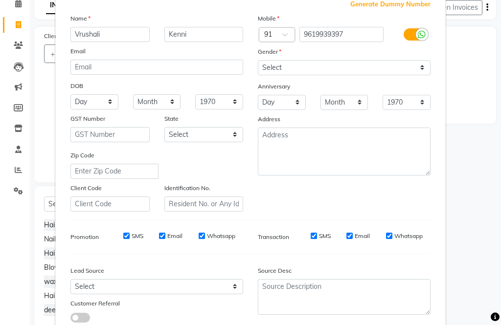
scroll to position [52, 0]
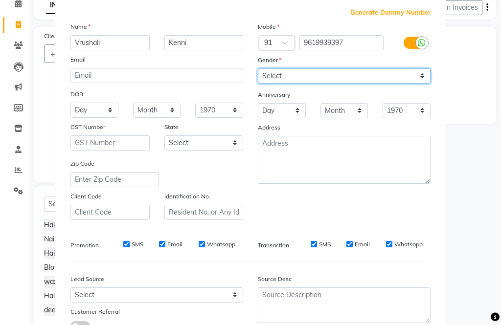
click at [387, 75] on select "Select [DEMOGRAPHIC_DATA] [DEMOGRAPHIC_DATA] Other Prefer Not To Say" at bounding box center [344, 75] width 173 height 15
select select "[DEMOGRAPHIC_DATA]"
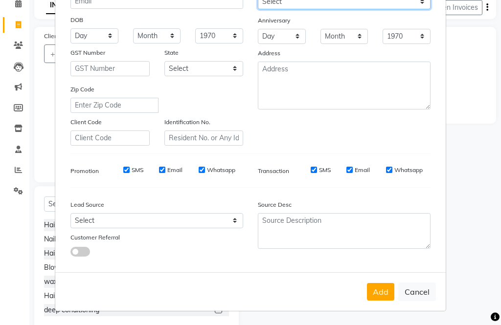
scroll to position [126, 0]
click at [380, 288] on button "Add" at bounding box center [380, 293] width 27 height 18
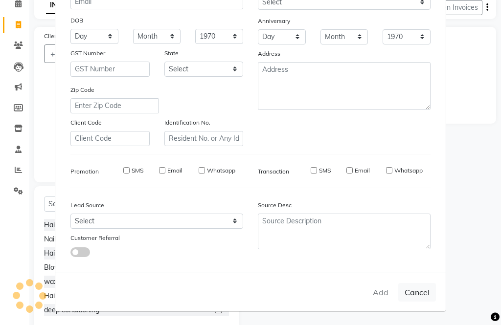
type input "9619939397"
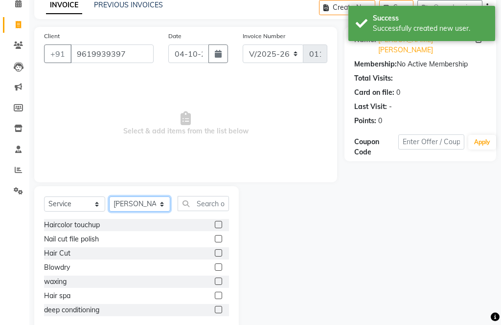
click at [147, 205] on select "Select Stylist [PERSON_NAME] Aahana [PERSON_NAME] [PERSON_NAME] [PERSON_NAME] M…" at bounding box center [139, 203] width 61 height 15
select select "32344"
click at [219, 250] on label at bounding box center [218, 252] width 7 height 7
click at [219, 250] on input "checkbox" at bounding box center [218, 253] width 6 height 6
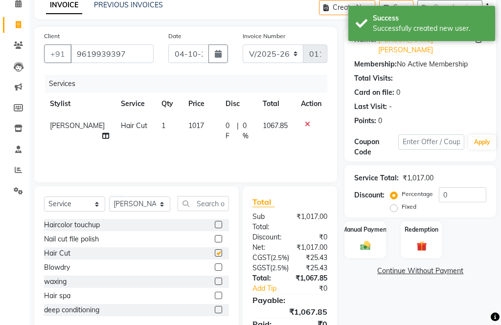
checkbox input "false"
click at [188, 122] on span "1017" at bounding box center [196, 125] width 16 height 9
select select "32344"
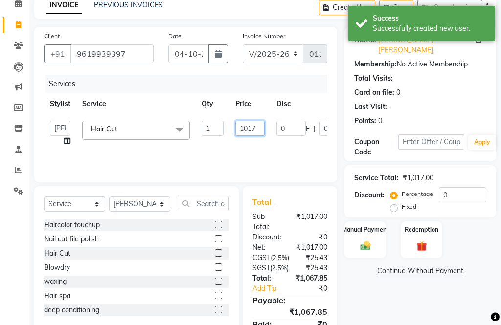
click at [261, 134] on input "1017" at bounding box center [249, 128] width 29 height 15
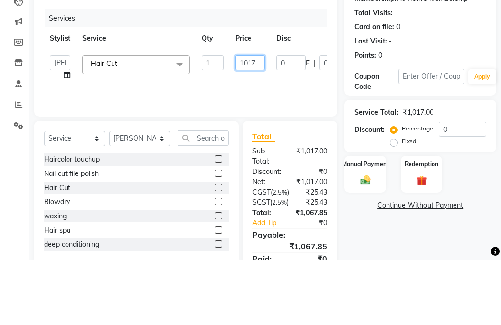
click at [257, 121] on input "1017" at bounding box center [249, 128] width 29 height 15
type input "1500"
click at [300, 96] on div "Services Stylist Service Qty Price Disc Total Action [PERSON_NAME] Aahana [PERS…" at bounding box center [185, 124] width 283 height 98
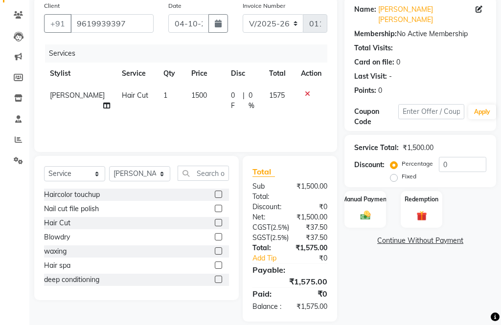
scroll to position [0, 0]
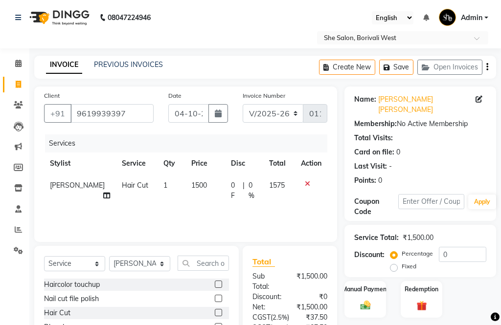
click at [486, 67] on icon "button" at bounding box center [487, 67] width 2 height 0
select select "32355"
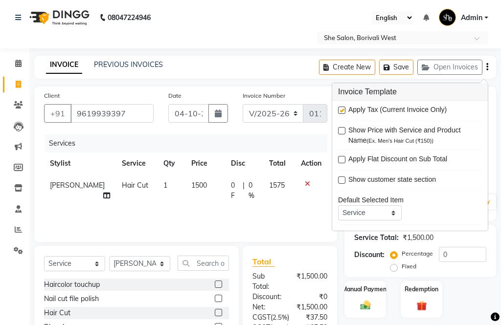
click at [344, 109] on label at bounding box center [341, 110] width 7 height 7
click at [344, 109] on input "checkbox" at bounding box center [341, 111] width 6 height 6
checkbox input "false"
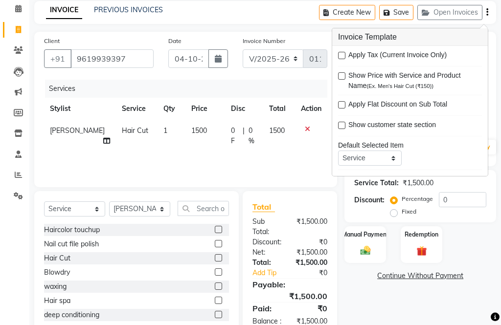
scroll to position [60, 0]
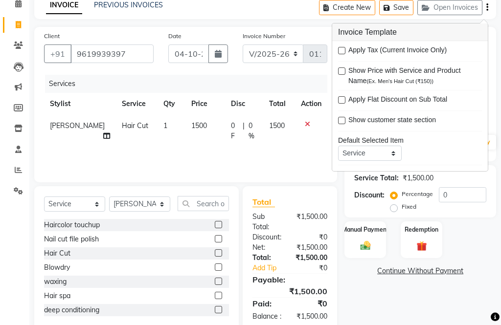
click at [366, 240] on img at bounding box center [365, 246] width 17 height 12
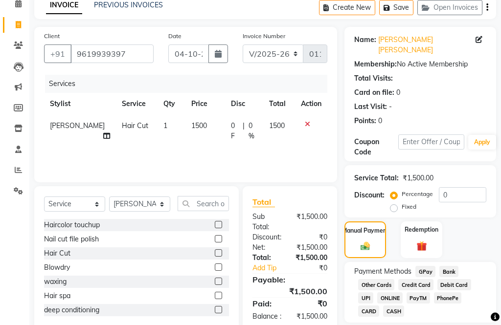
click at [399, 305] on span "CASH" at bounding box center [393, 310] width 21 height 11
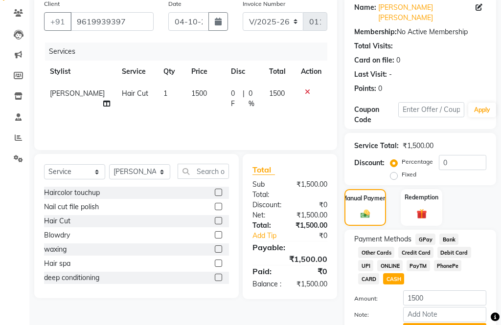
click at [429, 325] on button "Add Payment" at bounding box center [444, 331] width 83 height 15
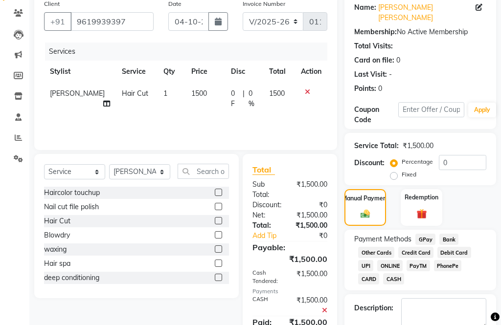
scroll to position [92, 0]
checkbox input "false"
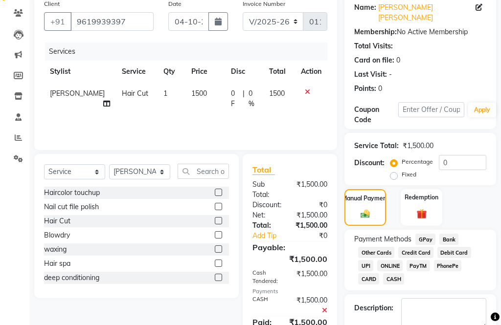
checkbox input "false"
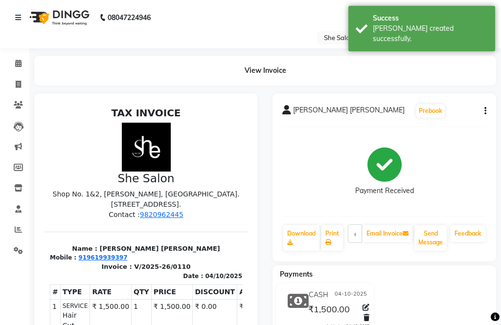
click at [295, 242] on link "Download" at bounding box center [301, 237] width 36 height 25
click at [15, 82] on span at bounding box center [18, 84] width 17 height 11
select select "service"
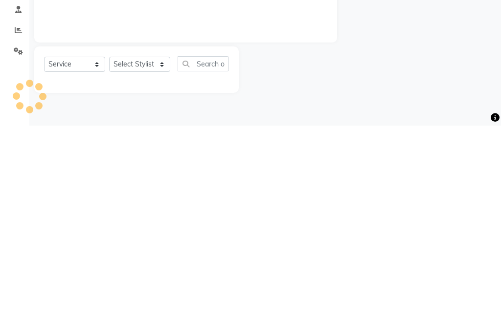
type input "0111"
select select "5115"
select select "32355"
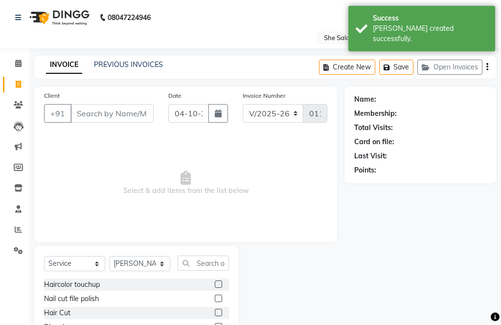
click at [145, 57] on div "INVOICE PREVIOUS INVOICES Create New Save Open Invoices" at bounding box center [264, 67] width 461 height 23
click at [149, 64] on link "PREVIOUS INVOICES" at bounding box center [128, 64] width 69 height 9
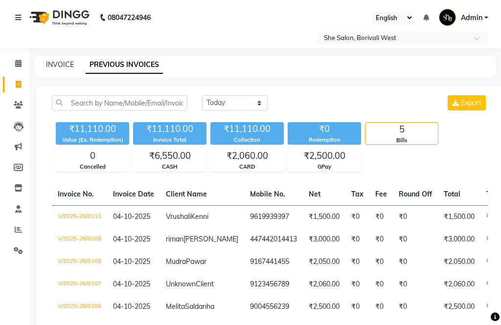
click at [48, 55] on div "08047224946 Select Location × She Salon, Borivali West English ENGLISH Español …" at bounding box center [250, 185] width 501 height 371
click at [57, 64] on link "INVOICE" at bounding box center [60, 64] width 28 height 9
select select "service"
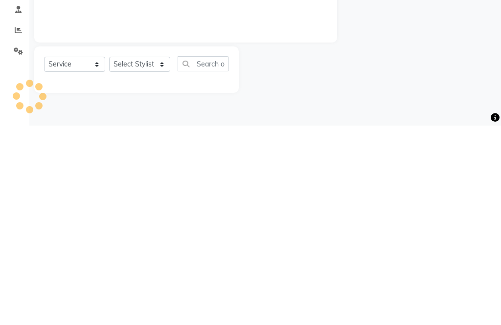
type input "0111"
select select "5115"
select select "32355"
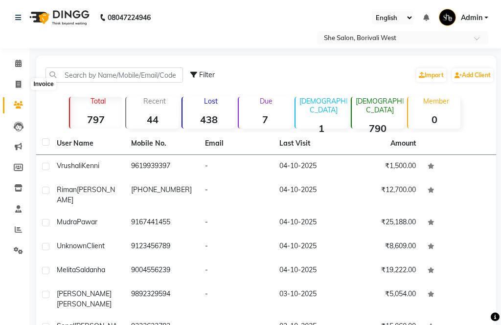
click at [19, 84] on icon at bounding box center [18, 84] width 5 height 7
select select "service"
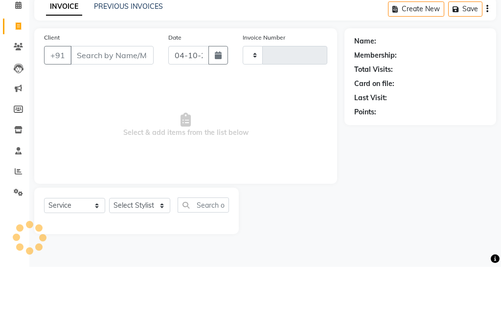
type input "0111"
select select "5115"
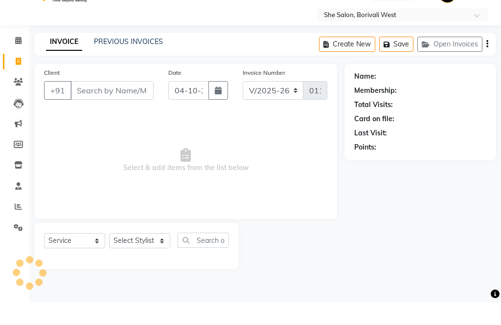
select select "32355"
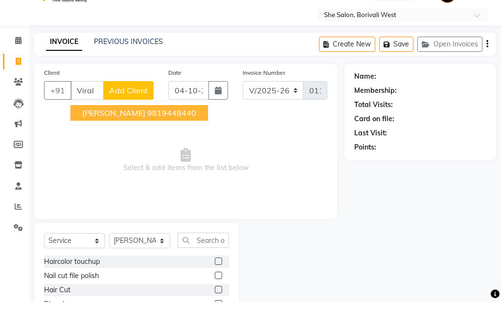
click at [153, 131] on ngb-highlight "9819448440" at bounding box center [171, 136] width 49 height 10
type input "9819448440"
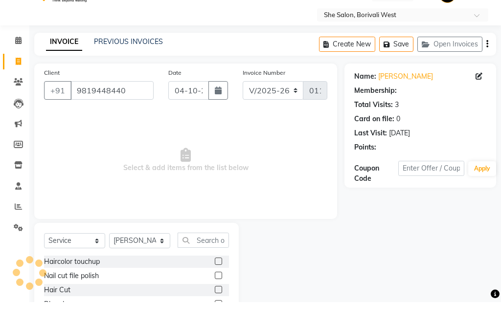
scroll to position [23, 0]
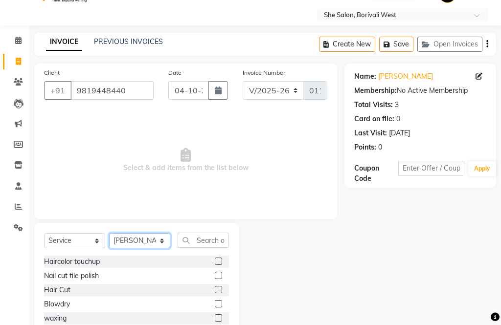
click at [151, 239] on select "Select Stylist [PERSON_NAME] Aahana [PERSON_NAME] [PERSON_NAME] [PERSON_NAME] M…" at bounding box center [139, 240] width 61 height 15
select select "39935"
click at [205, 243] on input "text" at bounding box center [202, 240] width 51 height 15
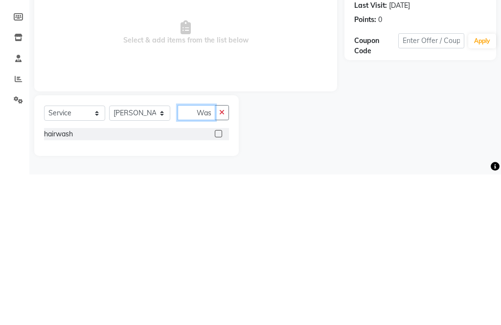
scroll to position [0, 0]
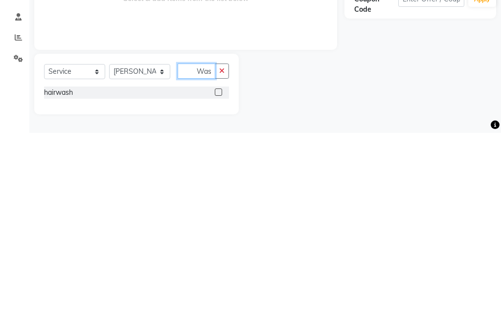
type input "Was"
click at [218, 281] on label at bounding box center [218, 284] width 7 height 7
click at [218, 282] on input "checkbox" at bounding box center [218, 285] width 6 height 6
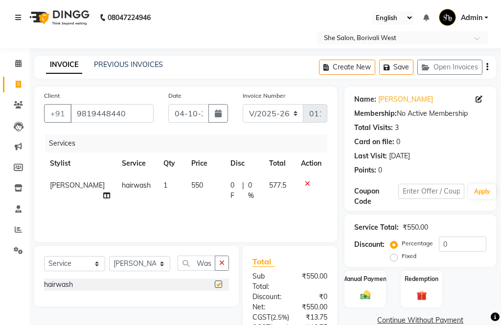
checkbox input "false"
click at [191, 181] on span "550" at bounding box center [197, 185] width 12 height 9
select select "39935"
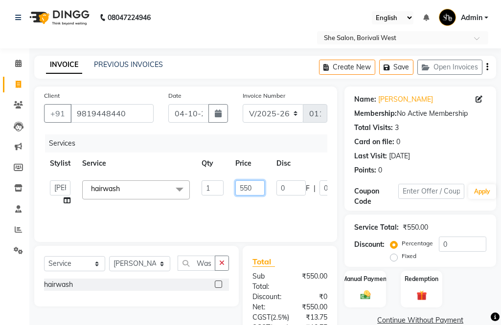
click at [260, 189] on input "550" at bounding box center [249, 187] width 29 height 15
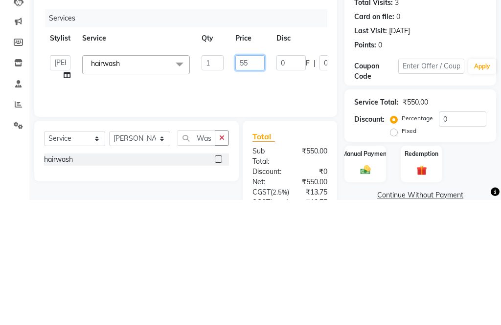
type input "5"
type input "400"
click at [305, 134] on div "Services Stylist Service Qty Price Disc Total Action Akshita Aahana Akshita Goh…" at bounding box center [185, 183] width 283 height 98
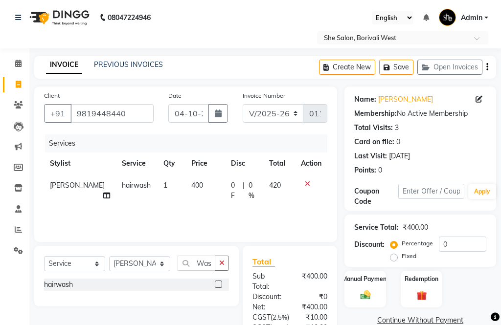
click at [486, 67] on icon "button" at bounding box center [487, 67] width 2 height 0
select select "32355"
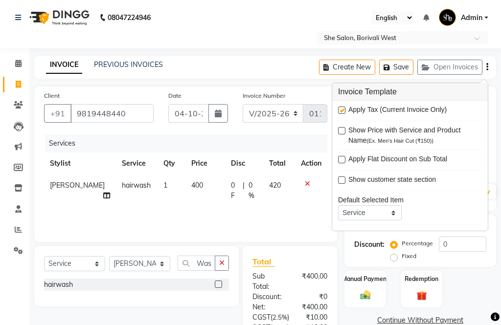
click at [344, 108] on label at bounding box center [341, 110] width 7 height 7
click at [344, 108] on input "checkbox" at bounding box center [341, 111] width 6 height 6
checkbox input "false"
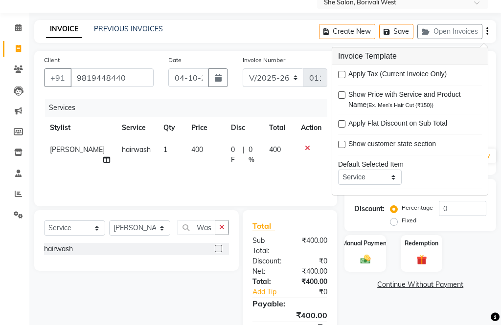
scroll to position [60, 0]
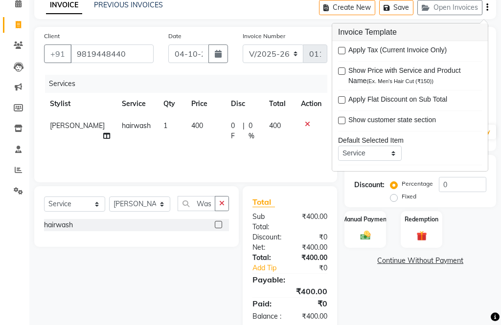
click at [368, 234] on img at bounding box center [365, 236] width 17 height 12
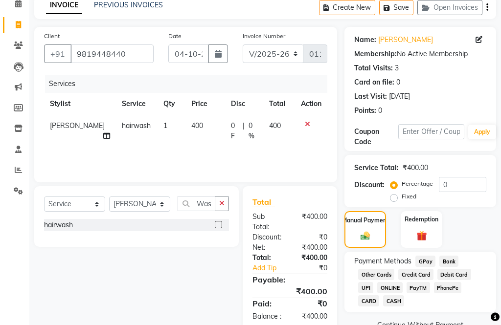
click at [399, 305] on span "CASH" at bounding box center [393, 300] width 21 height 11
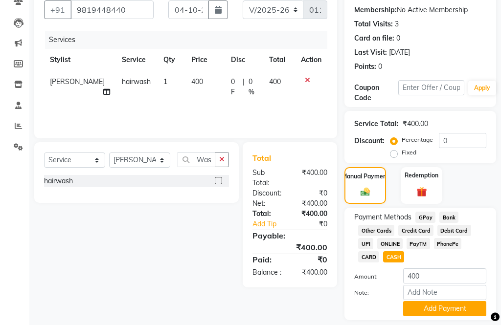
click at [435, 311] on button "Add Payment" at bounding box center [444, 309] width 83 height 15
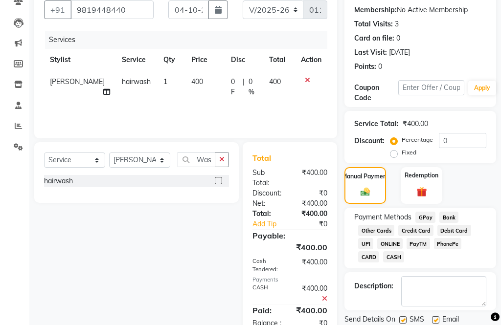
click at [401, 324] on label at bounding box center [402, 319] width 7 height 7
click at [401, 324] on input "checkbox" at bounding box center [402, 320] width 6 height 6
checkbox input "false"
click at [438, 324] on label at bounding box center [435, 319] width 7 height 7
click at [438, 324] on input "checkbox" at bounding box center [435, 320] width 6 height 6
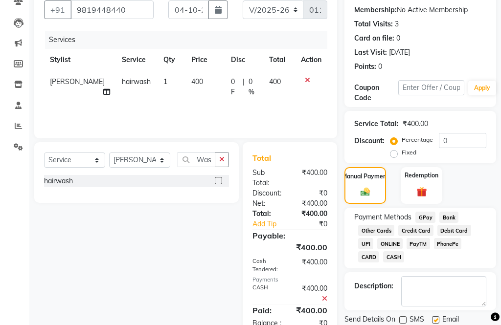
checkbox input "false"
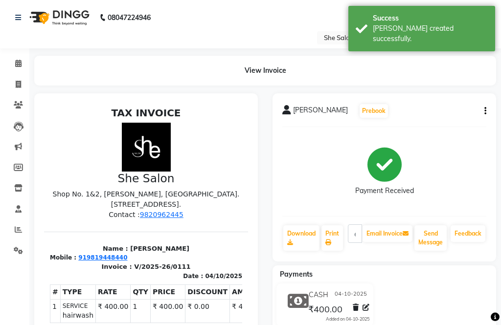
click at [295, 243] on link "Download" at bounding box center [301, 237] width 36 height 25
click at [22, 85] on span at bounding box center [18, 84] width 17 height 11
select select "service"
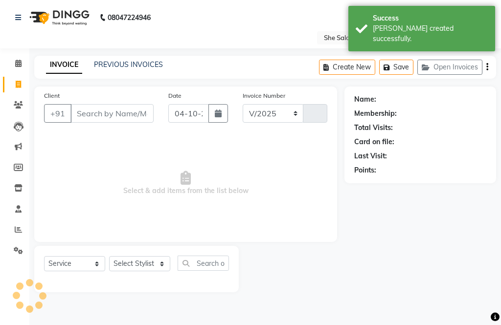
select select "5115"
type input "0112"
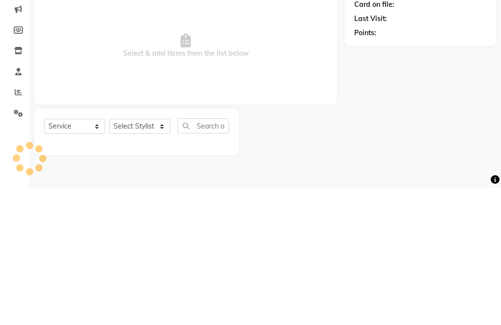
select select "32355"
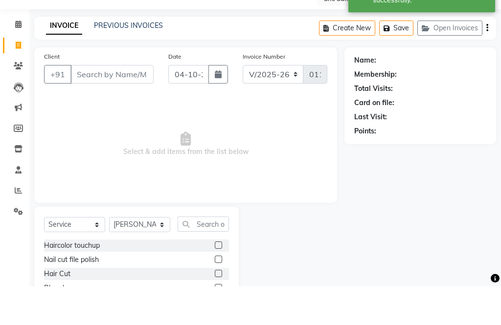
click at [124, 60] on link "PREVIOUS INVOICES" at bounding box center [128, 64] width 69 height 9
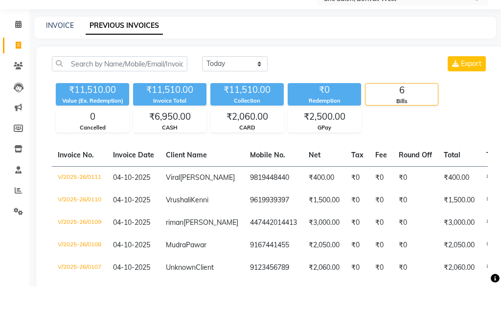
click at [148, 56] on link "PREVIOUS INVOICES" at bounding box center [124, 65] width 77 height 18
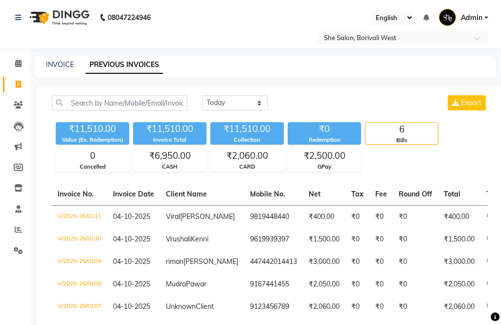
click at [54, 62] on link "INVOICE" at bounding box center [60, 64] width 28 height 9
select select "service"
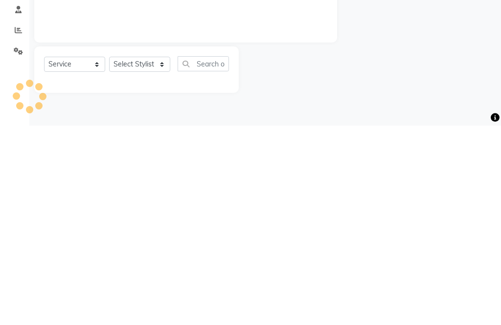
type input "0112"
select select "5115"
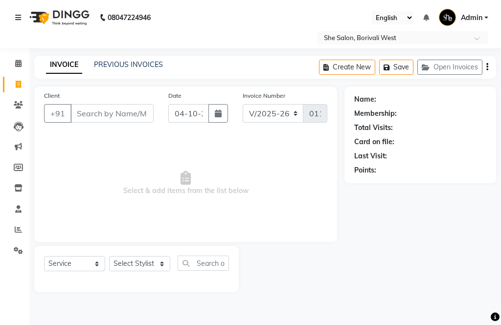
select select "32355"
